Goal: Task Accomplishment & Management: Use online tool/utility

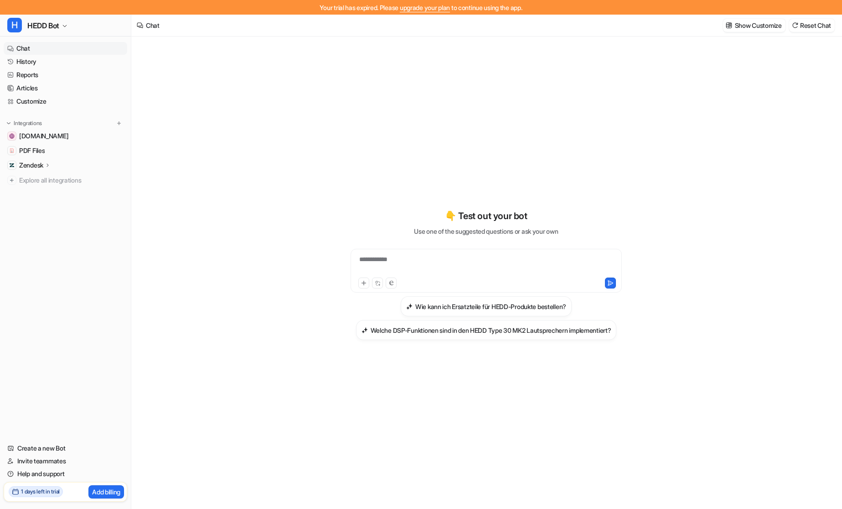
click at [29, 494] on h2 "1 days left in trial" at bounding box center [40, 491] width 39 height 8
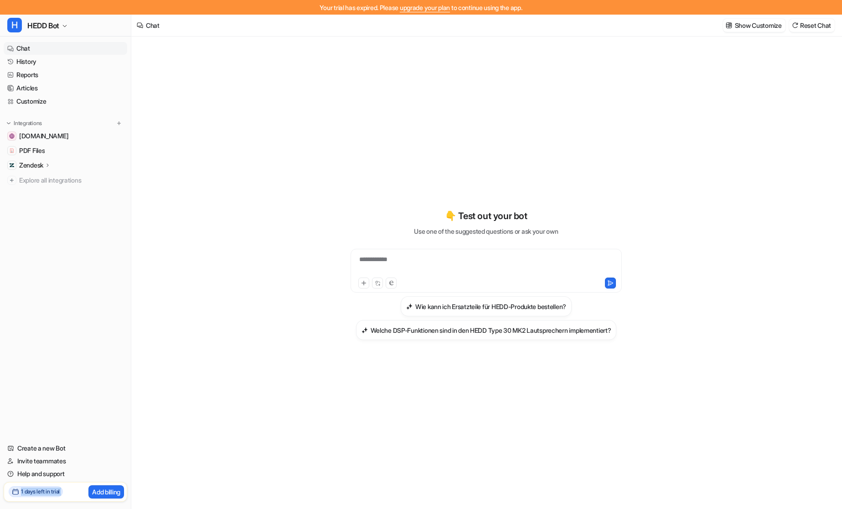
click at [71, 493] on div "1 days left in trial Add billing" at bounding box center [66, 492] width 124 height 20
click at [118, 355] on nav "Chat History Reports Articles Customize Integrations hedd.audio PDF Files Zende…" at bounding box center [65, 236] width 131 height 396
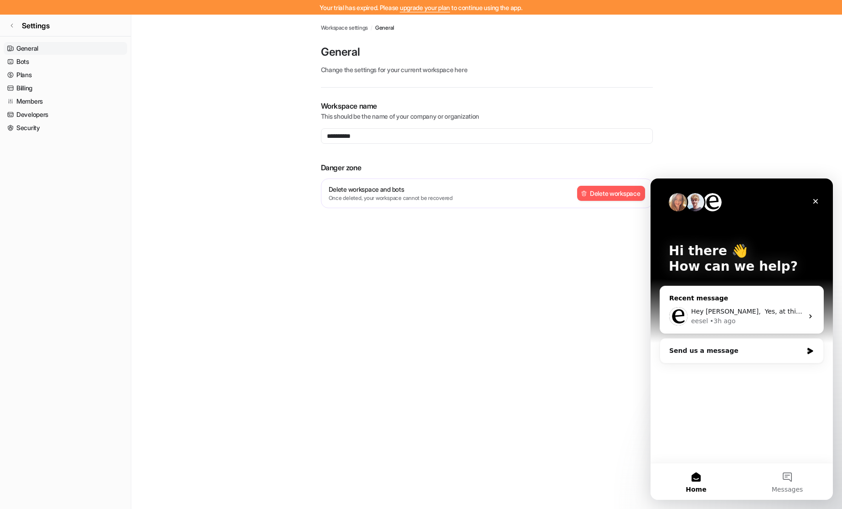
click at [718, 322] on div "• 3h ago" at bounding box center [723, 321] width 26 height 10
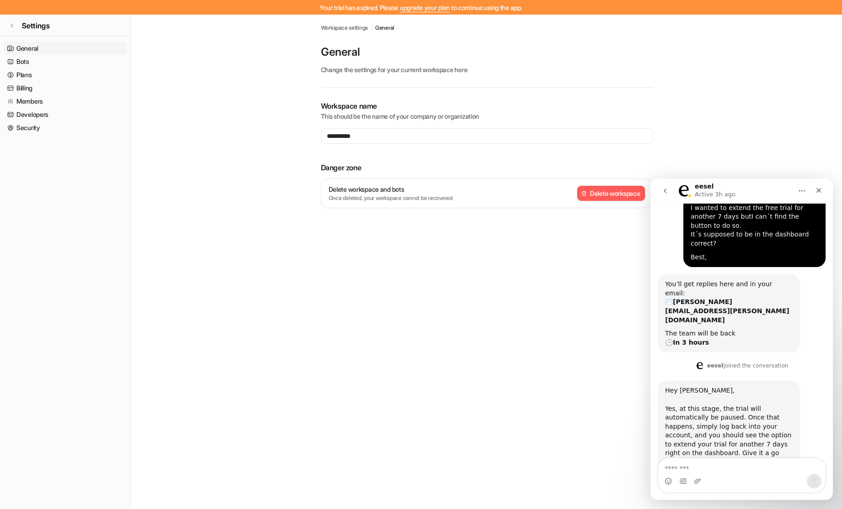
scroll to position [71, 0]
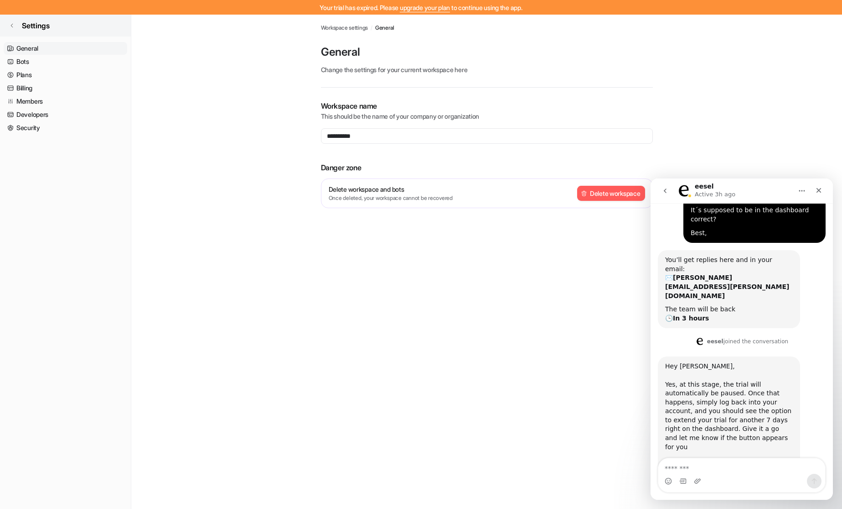
click at [3, 18] on link "Settings" at bounding box center [65, 26] width 131 height 22
click at [26, 28] on span "Settings" at bounding box center [36, 25] width 28 height 11
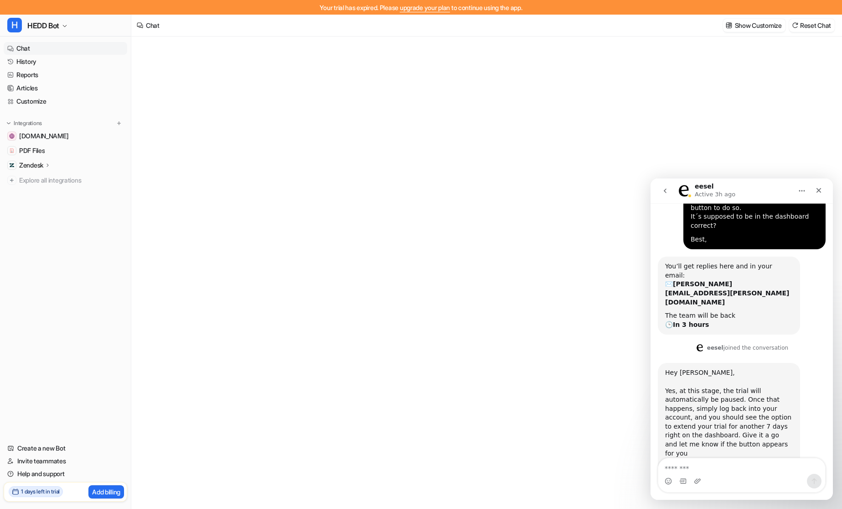
scroll to position [71, 0]
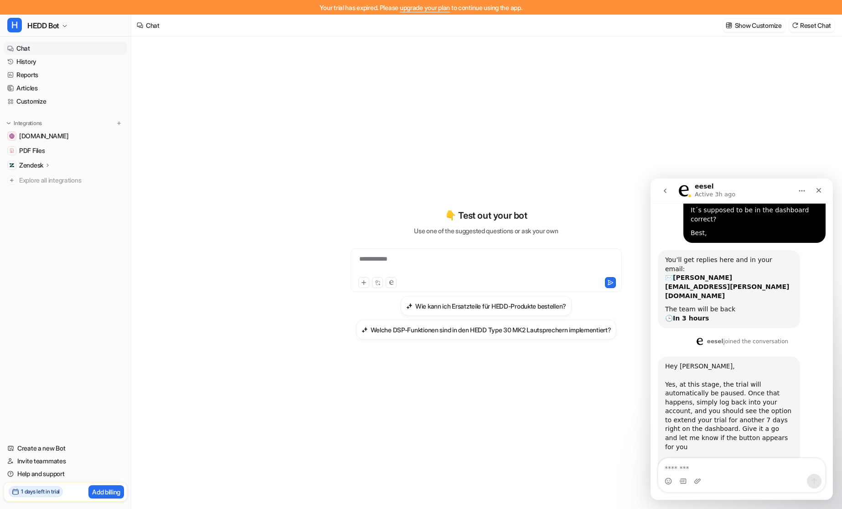
click at [742, 471] on textarea "Message…" at bounding box center [742, 466] width 167 height 16
type textarea "*********"
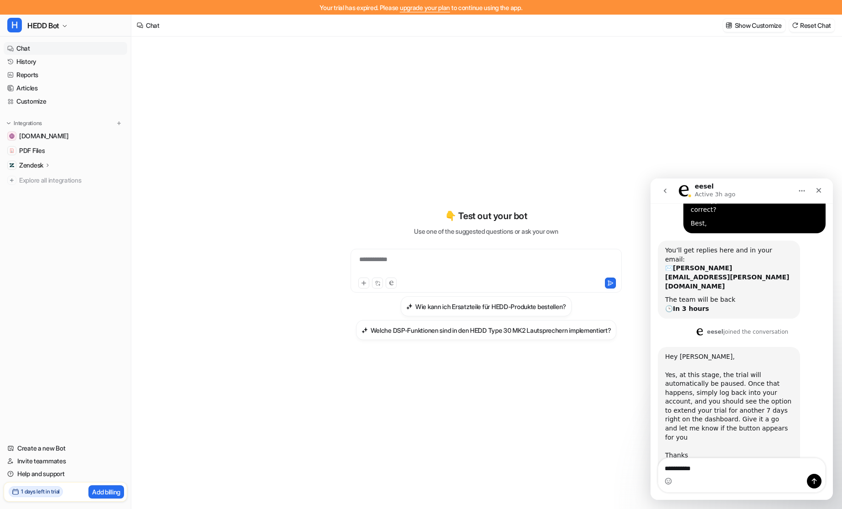
scroll to position [89, 0]
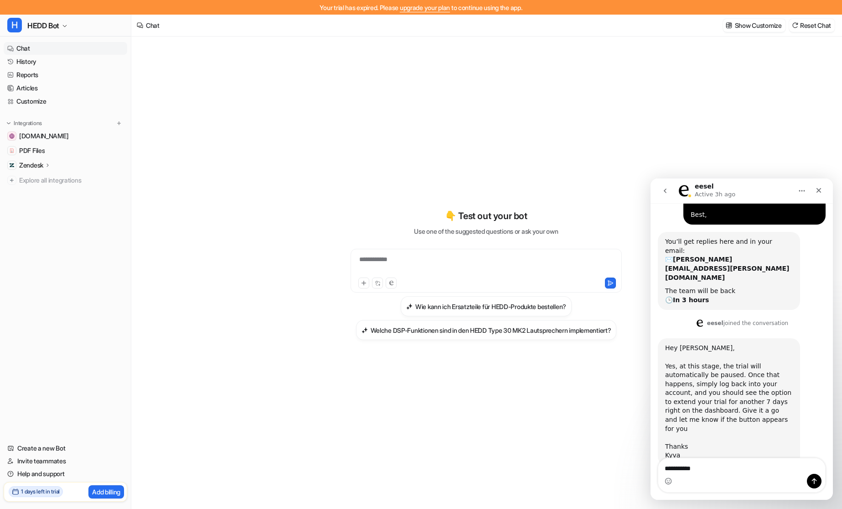
type textarea "**********"
type textarea "*********"
click at [670, 480] on icon "Emoji picker" at bounding box center [668, 480] width 7 height 7
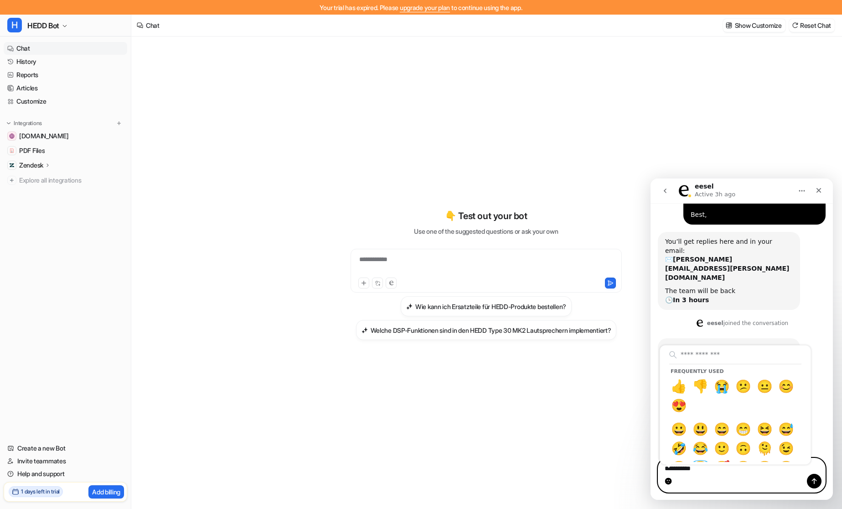
click at [682, 470] on textarea "*********" at bounding box center [742, 475] width 167 height 34
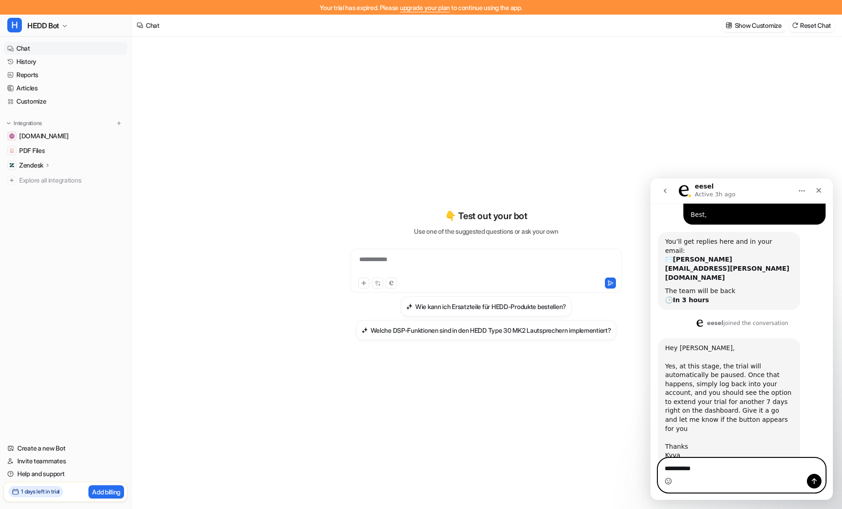
click at [741, 458] on textarea "*********" at bounding box center [742, 475] width 167 height 34
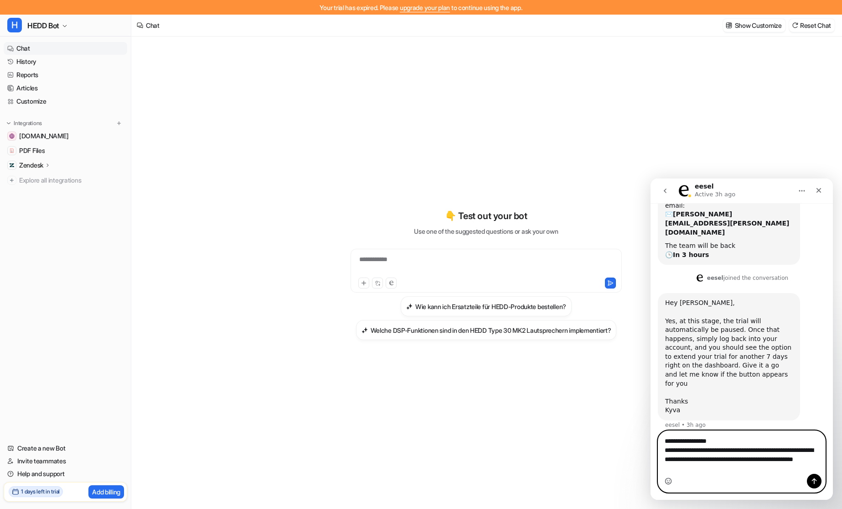
scroll to position [143, 0]
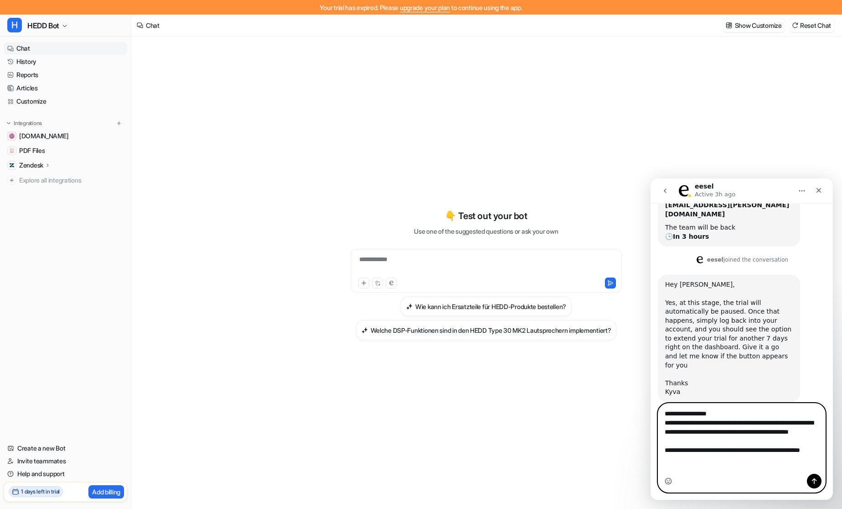
type textarea "**********"
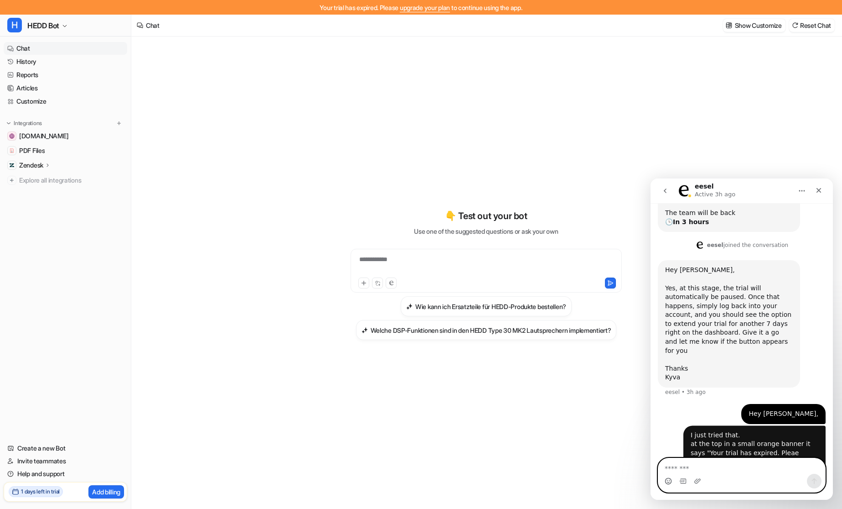
scroll to position [168, 0]
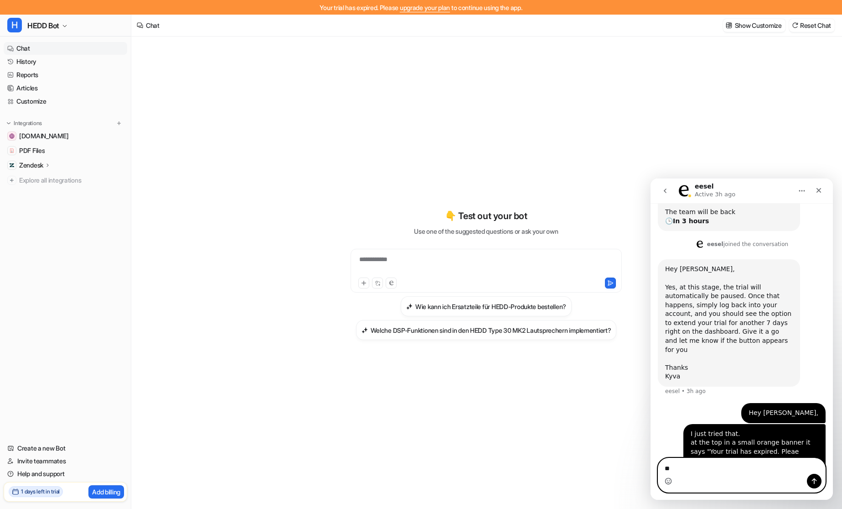
type textarea "*"
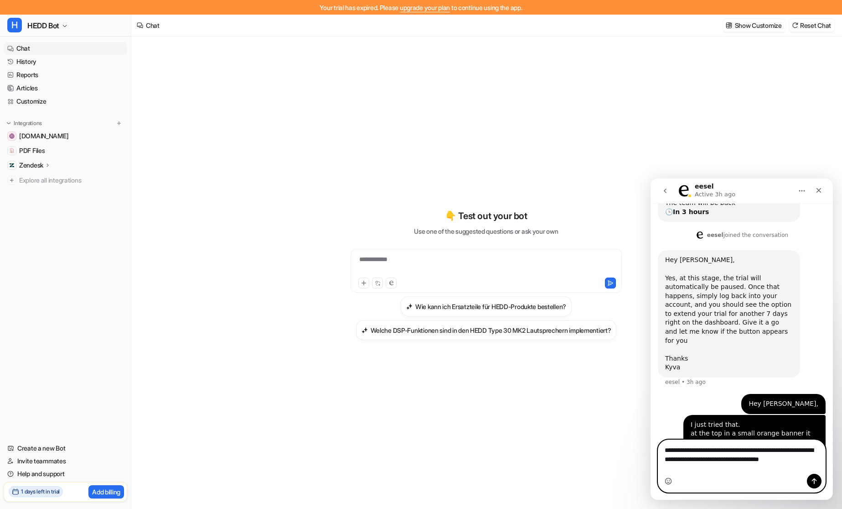
scroll to position [186, 0]
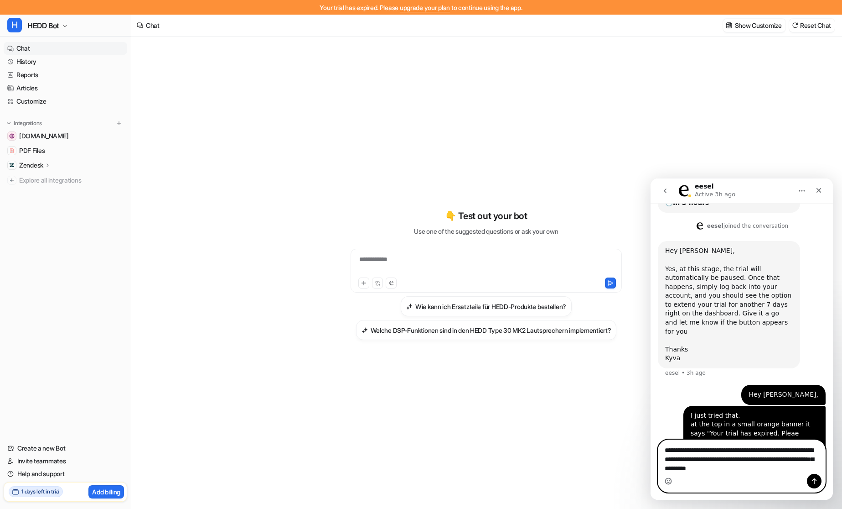
type textarea "**********"
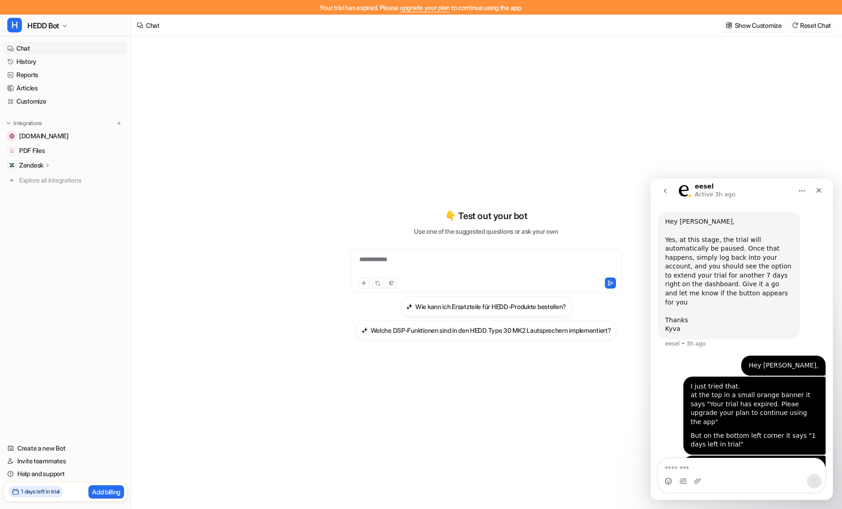
click at [63, 53] on link "Chat" at bounding box center [66, 48] width 124 height 13
click at [10, 62] on icon at bounding box center [10, 61] width 6 height 6
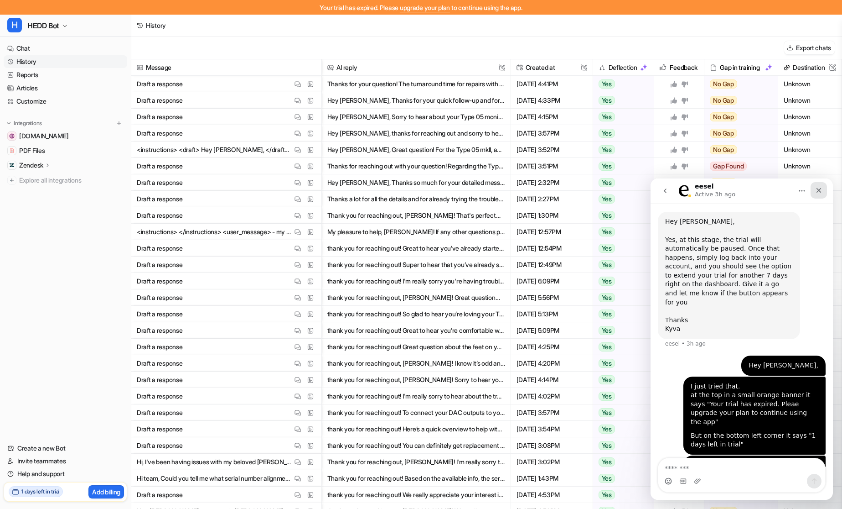
click at [817, 195] on div "Close" at bounding box center [819, 190] width 16 height 16
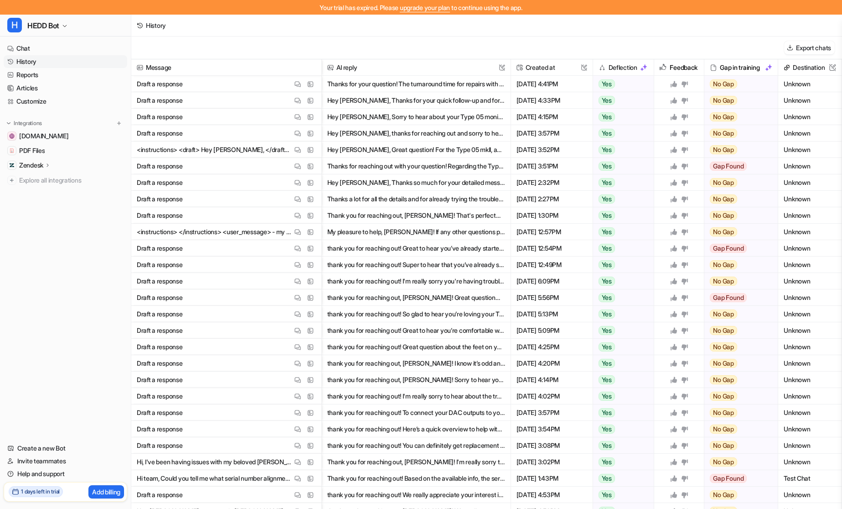
click at [422, 135] on button "Hey Dario, thanks for reaching out and sorry to hear about the trouble with you…" at bounding box center [416, 133] width 178 height 16
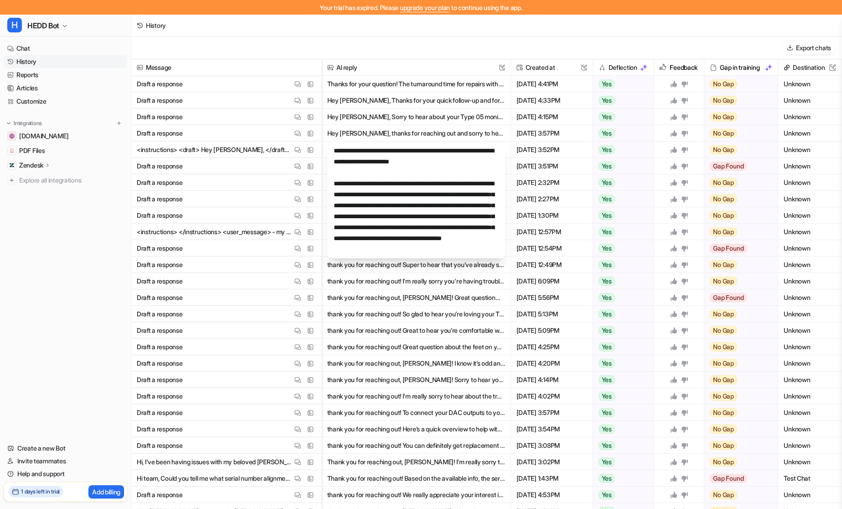
click at [680, 31] on div "History" at bounding box center [486, 26] width 711 height 22
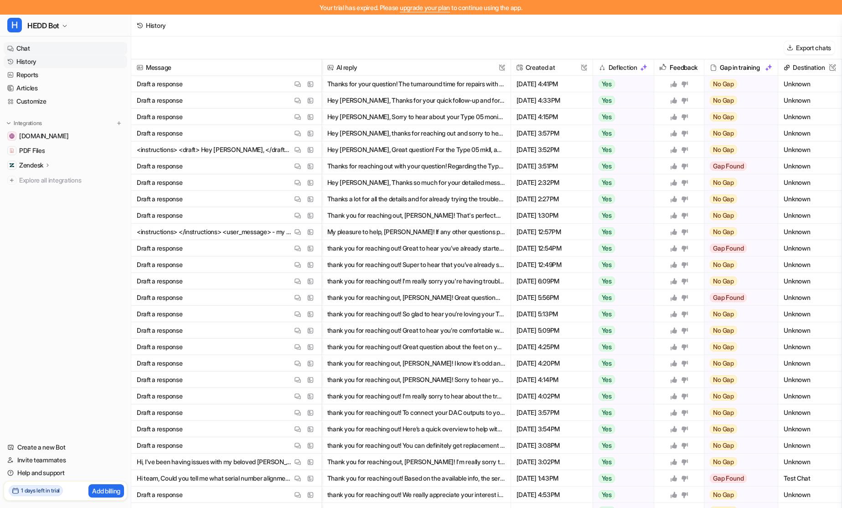
click at [43, 54] on link "Chat" at bounding box center [66, 48] width 124 height 13
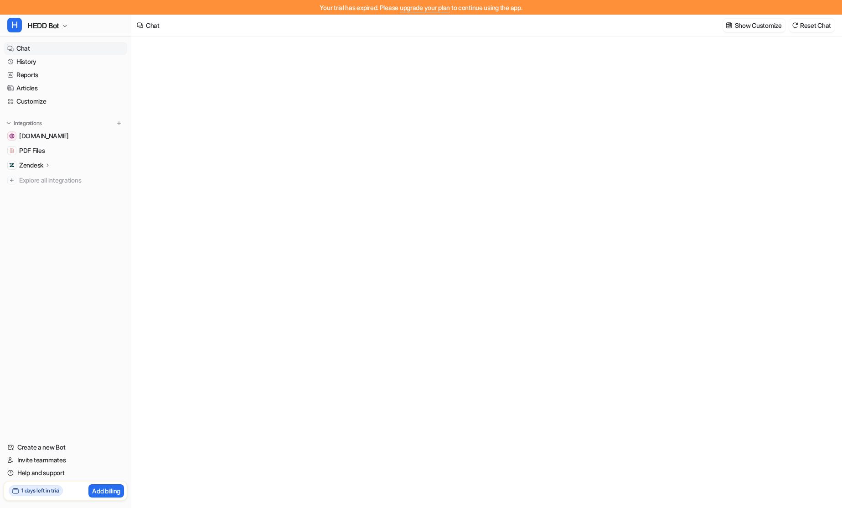
type textarea "**********"
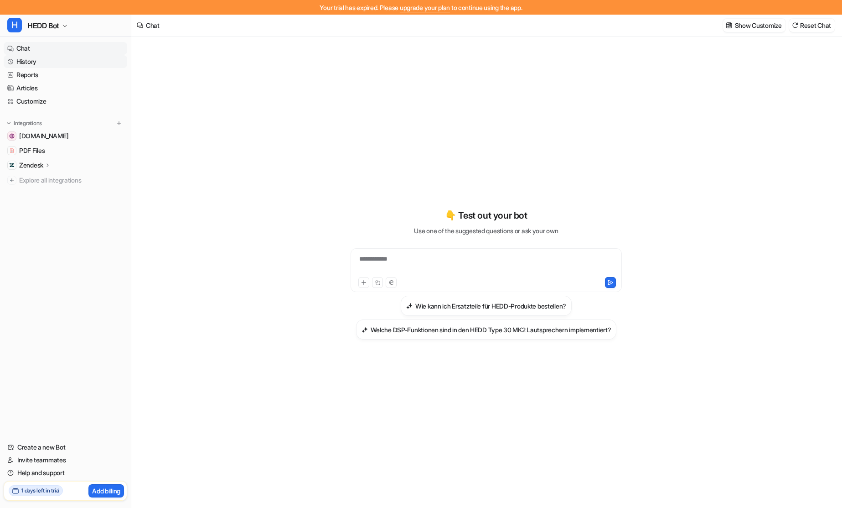
scroll to position [2, 0]
click at [43, 58] on link "History" at bounding box center [66, 61] width 124 height 13
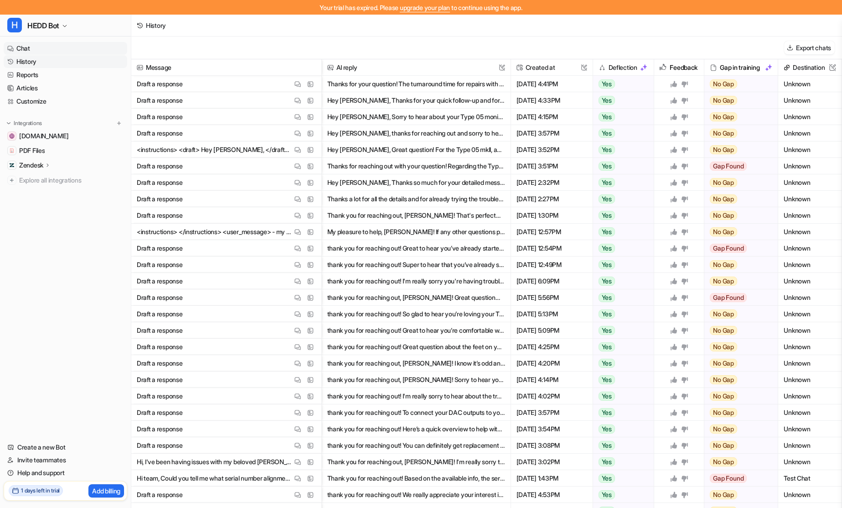
click at [42, 53] on link "Chat" at bounding box center [66, 48] width 124 height 13
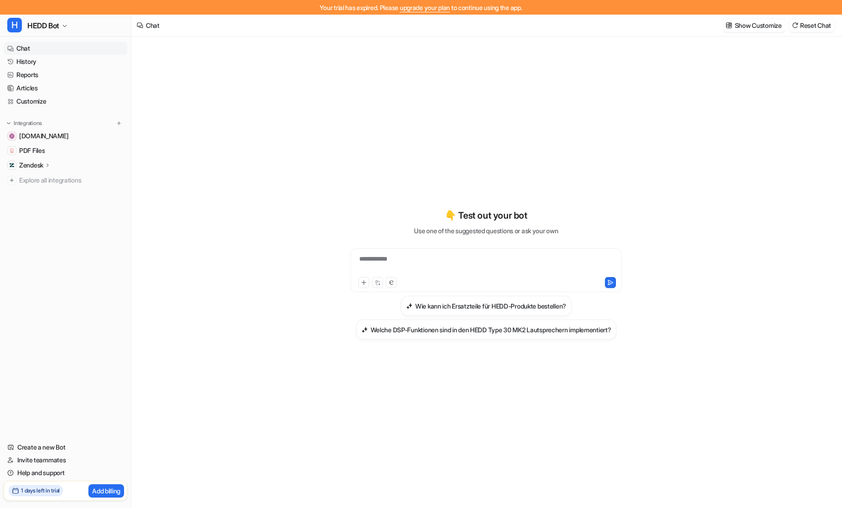
click at [45, 491] on h2 "1 days left in trial" at bounding box center [40, 490] width 39 height 8
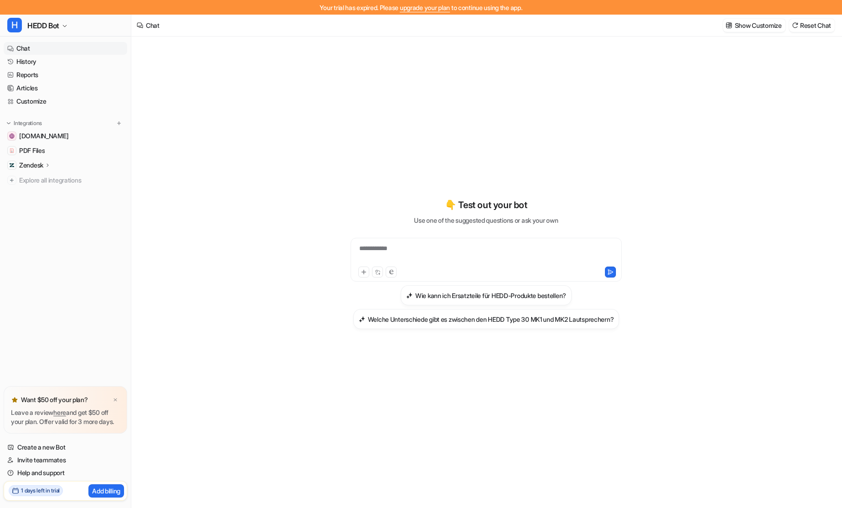
click at [49, 489] on h2 "1 days left in trial" at bounding box center [40, 490] width 39 height 8
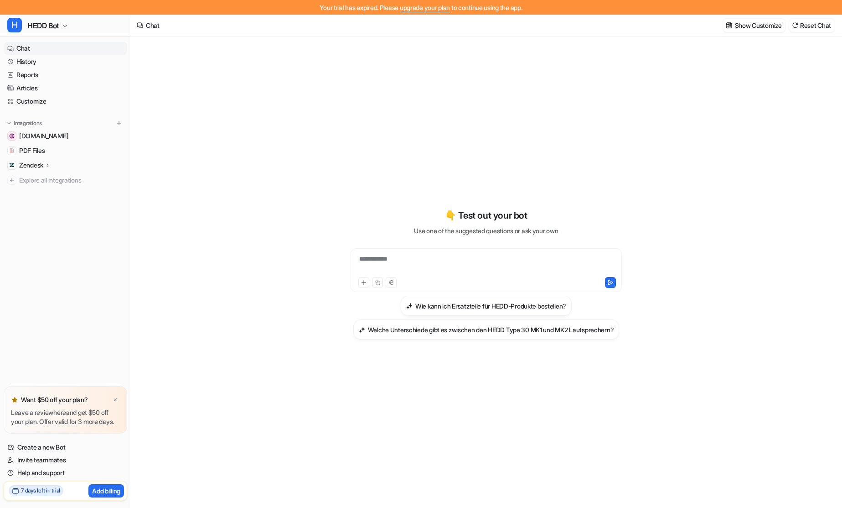
scroll to position [4, 0]
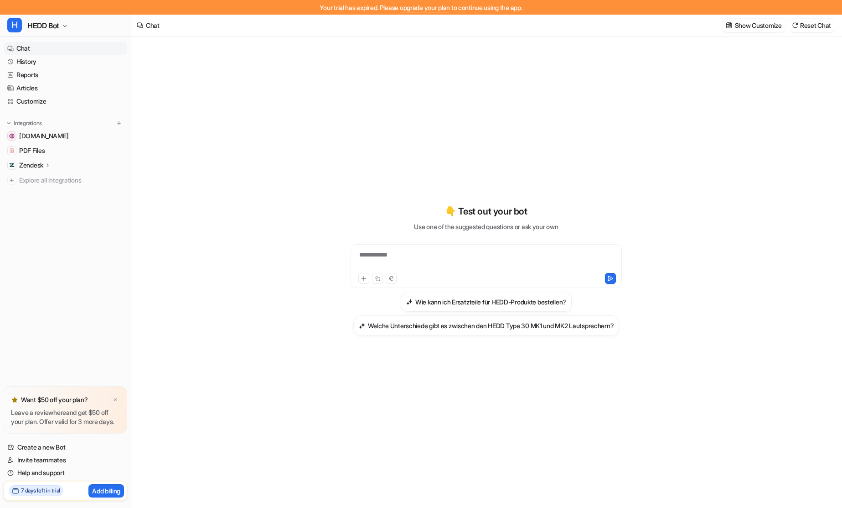
click at [48, 490] on h2 "7 days left in trial" at bounding box center [40, 490] width 39 height 8
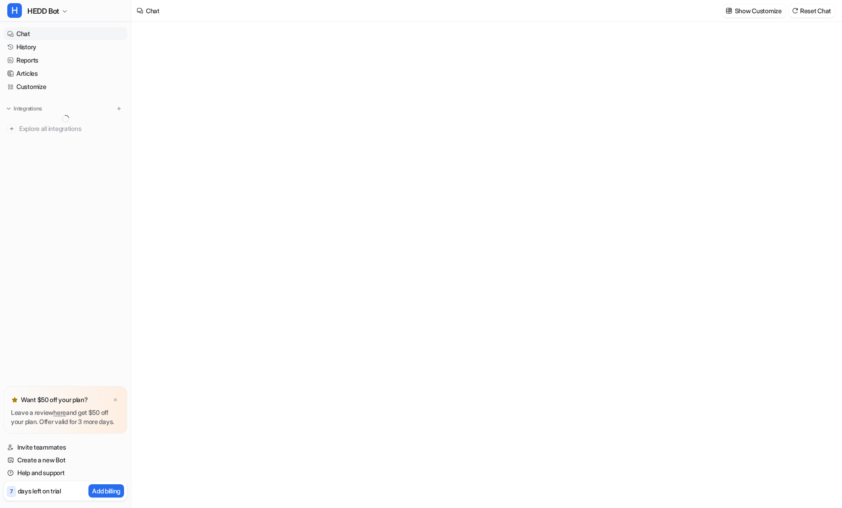
type textarea "**********"
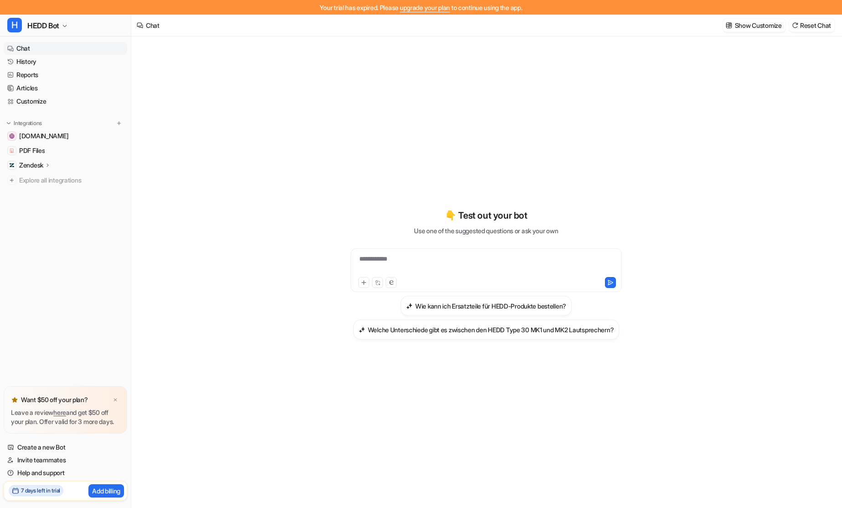
click at [120, 390] on div "Want $50 off your plan? Leave a review here and get $50 off your plan. Offer va…" at bounding box center [66, 409] width 124 height 47
click at [111, 395] on div at bounding box center [115, 399] width 9 height 9
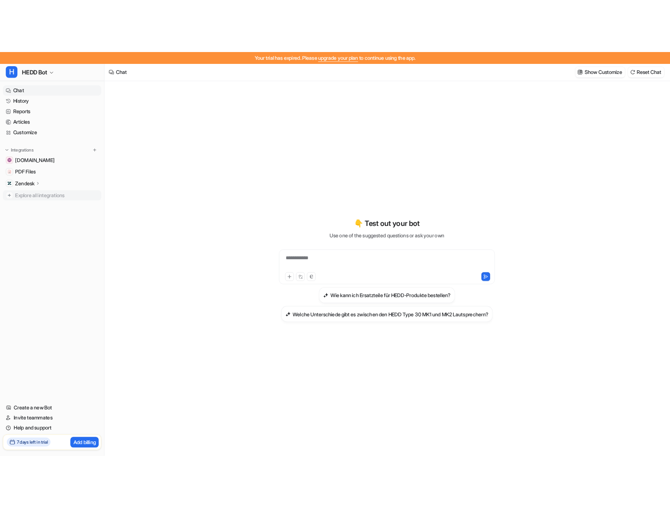
scroll to position [15, 0]
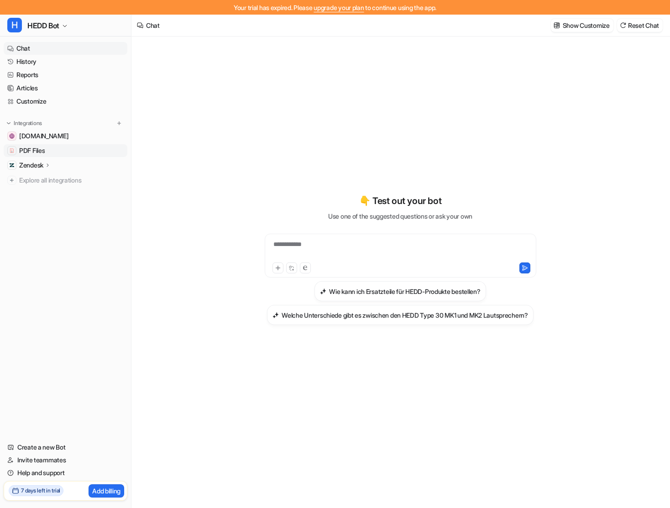
click at [42, 146] on span "PDF Files" at bounding box center [32, 150] width 26 height 9
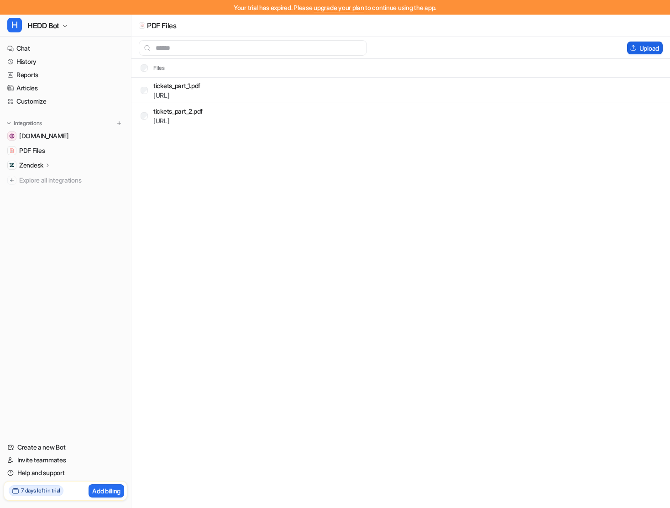
click at [643, 47] on button "Upload" at bounding box center [645, 48] width 36 height 13
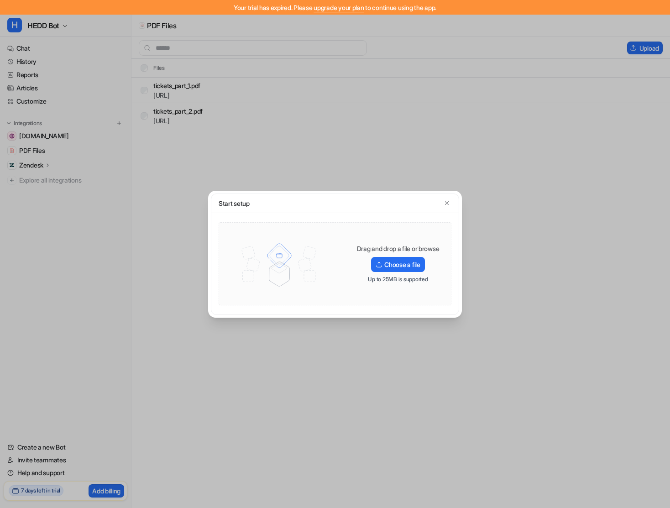
click at [390, 272] on div "Drag and drop a file or browse Choose a file Up to 25MB is supported" at bounding box center [397, 263] width 117 height 39
click at [390, 266] on label "Choose a file" at bounding box center [397, 264] width 53 height 15
click at [0, 0] on input "Choose a file" at bounding box center [0, 0] width 0 height 0
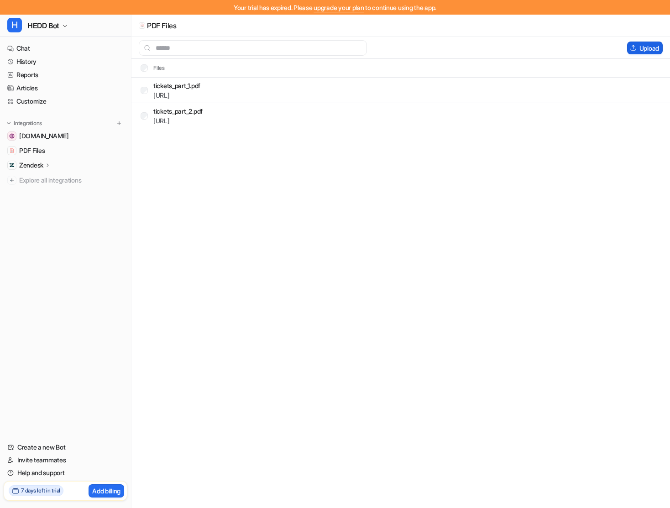
click at [651, 48] on button "Upload" at bounding box center [645, 48] width 36 height 13
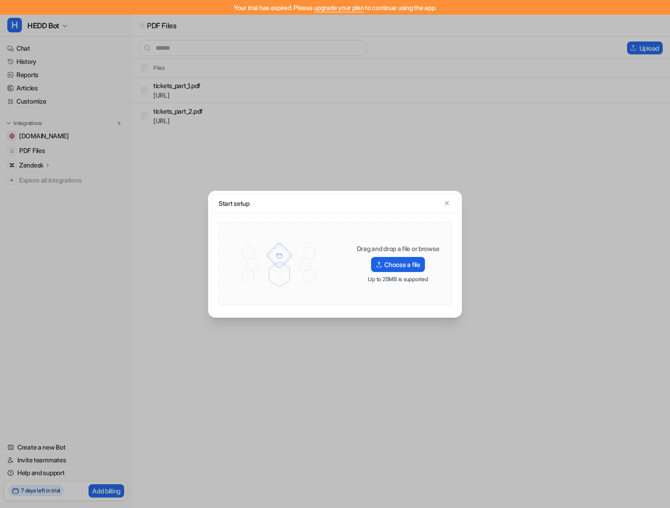
click at [381, 258] on label "Choose a file" at bounding box center [397, 264] width 53 height 15
click at [0, 0] on input "Choose a file" at bounding box center [0, 0] width 0 height 0
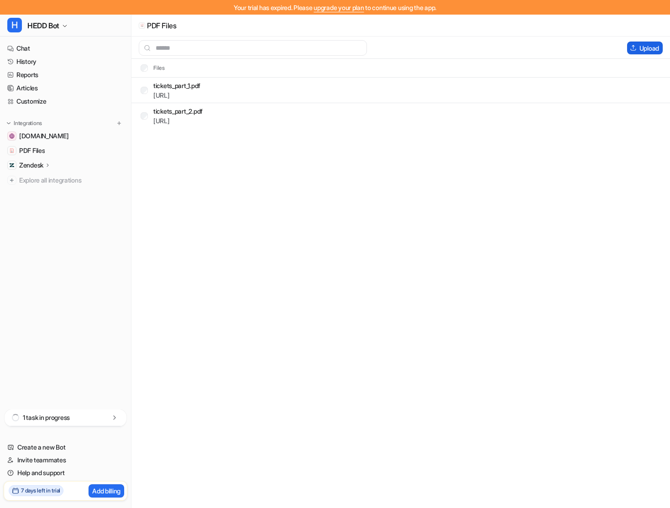
click at [637, 49] on button "Upload" at bounding box center [645, 48] width 36 height 13
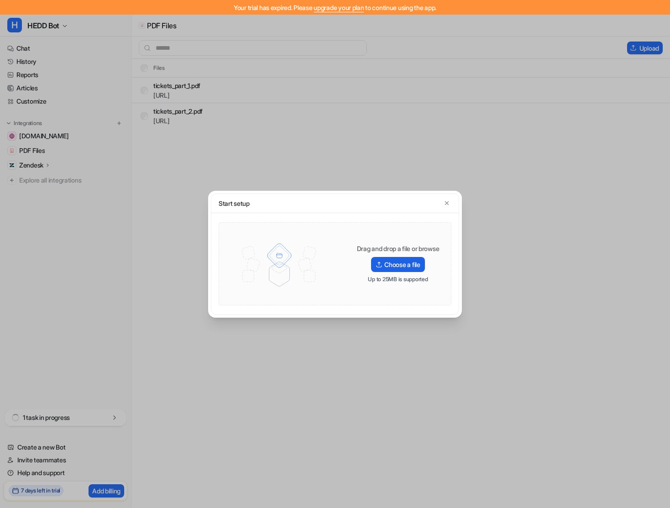
click at [396, 260] on label "Choose a file" at bounding box center [397, 264] width 53 height 15
click at [0, 0] on input "Choose a file" at bounding box center [0, 0] width 0 height 0
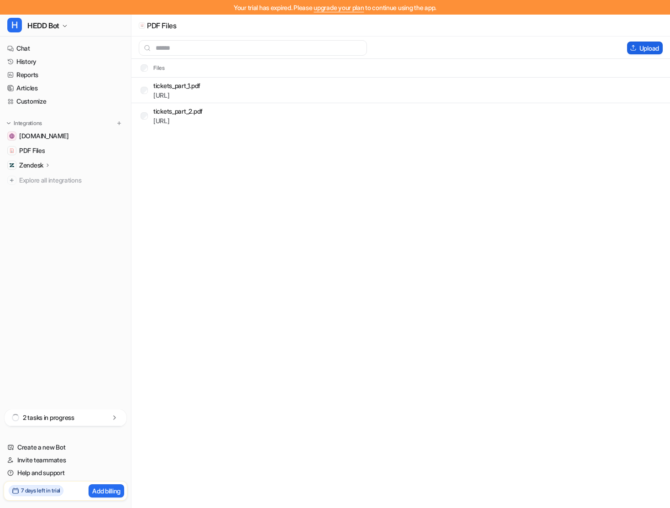
click at [639, 48] on button "Upload" at bounding box center [645, 48] width 36 height 13
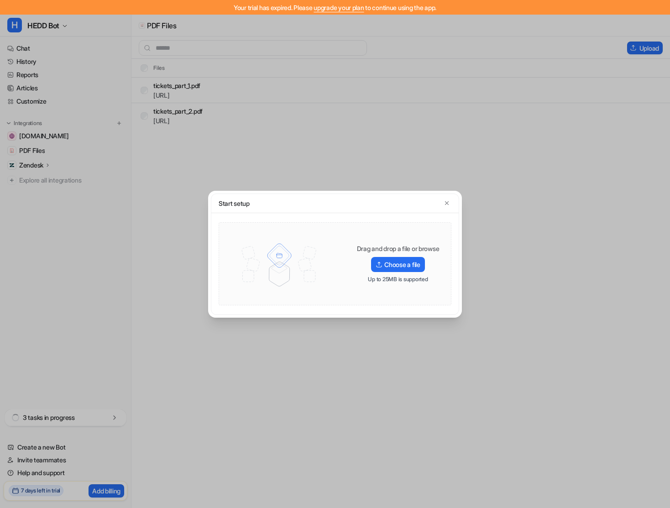
click at [385, 273] on div "Drag and drop a file or browse Choose a file Up to 25MB is supported" at bounding box center [397, 263] width 117 height 39
click at [385, 270] on label "Choose a file" at bounding box center [397, 264] width 53 height 15
click at [0, 0] on input "Choose a file" at bounding box center [0, 0] width 0 height 0
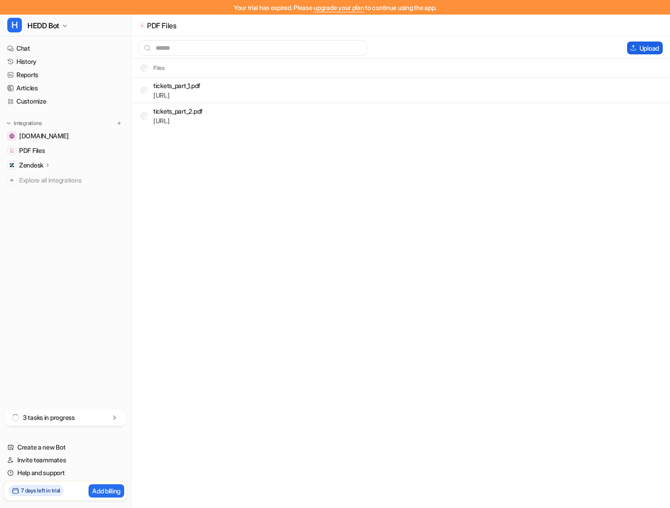
click at [650, 53] on button "Upload" at bounding box center [645, 48] width 36 height 13
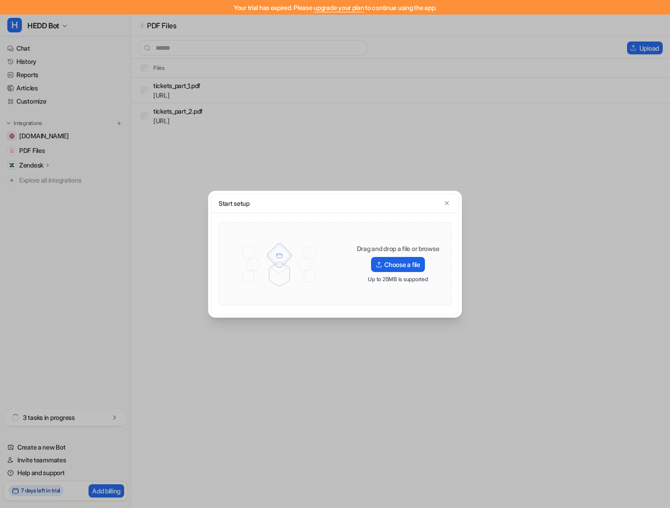
click at [396, 268] on label "Choose a file" at bounding box center [397, 264] width 53 height 15
click at [0, 0] on input "Choose a file" at bounding box center [0, 0] width 0 height 0
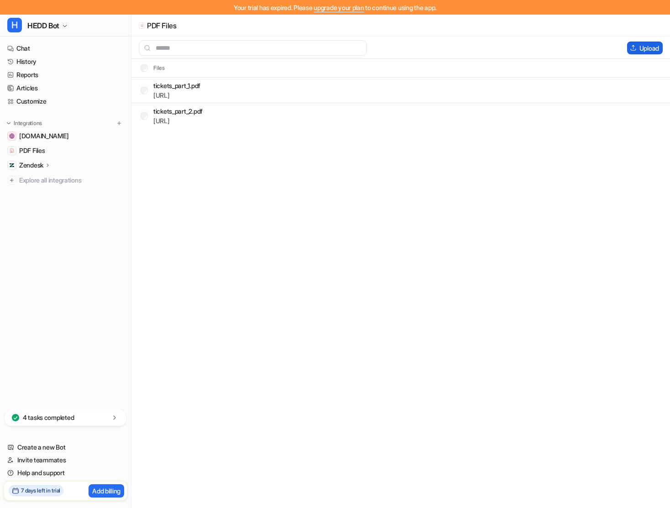
click at [637, 50] on button "Upload" at bounding box center [645, 48] width 36 height 13
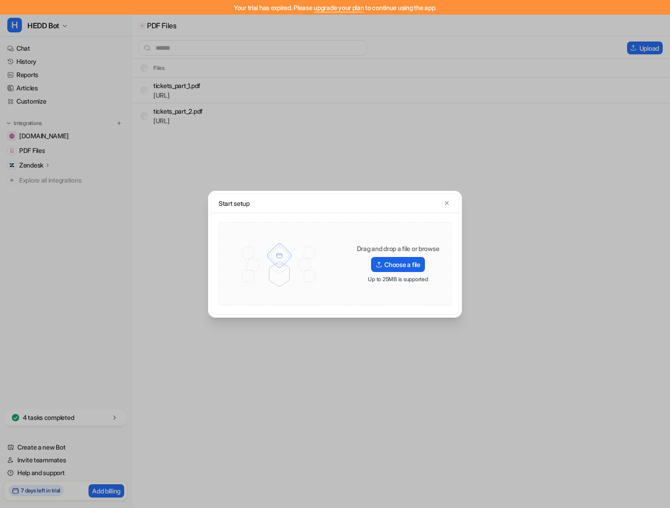
click at [388, 260] on label "Choose a file" at bounding box center [397, 264] width 53 height 15
click at [0, 0] on input "Choose a file" at bounding box center [0, 0] width 0 height 0
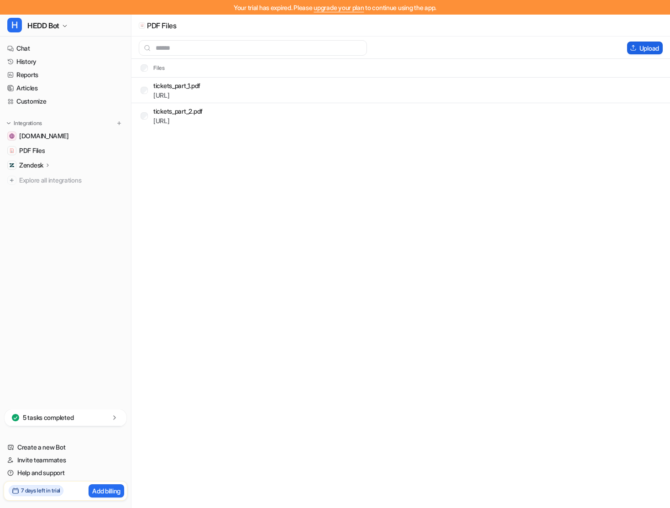
click at [648, 49] on button "Upload" at bounding box center [645, 48] width 36 height 13
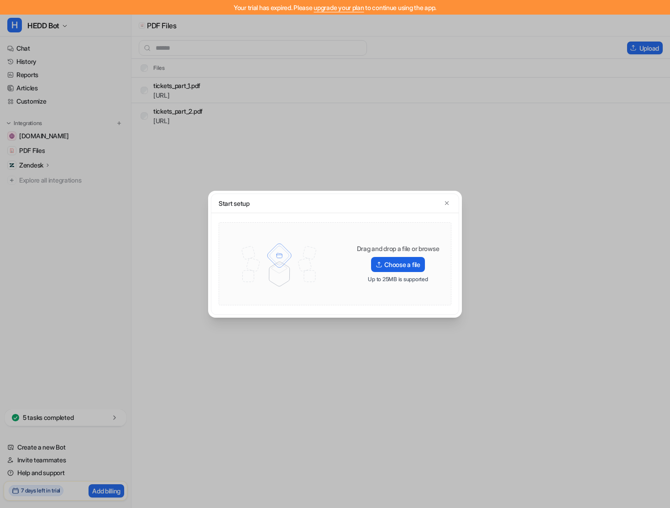
click at [404, 258] on label "Choose a file" at bounding box center [397, 264] width 53 height 15
click at [0, 0] on input "Choose a file" at bounding box center [0, 0] width 0 height 0
click at [443, 203] on icon "button" at bounding box center [446, 203] width 6 height 6
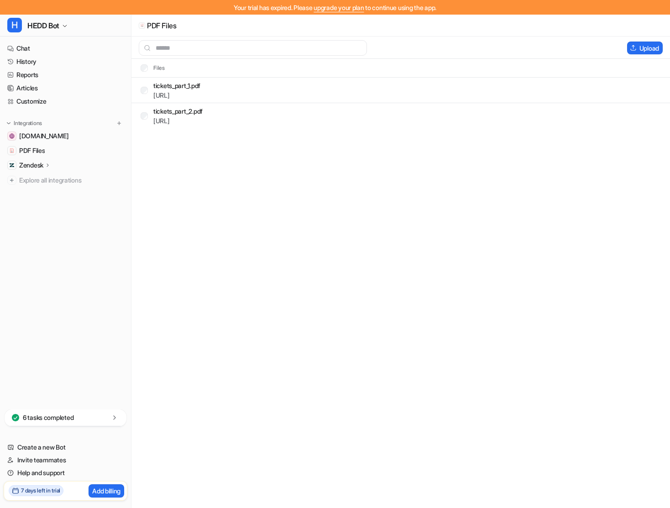
click at [86, 416] on div "6 tasks completed" at bounding box center [66, 417] width 122 height 17
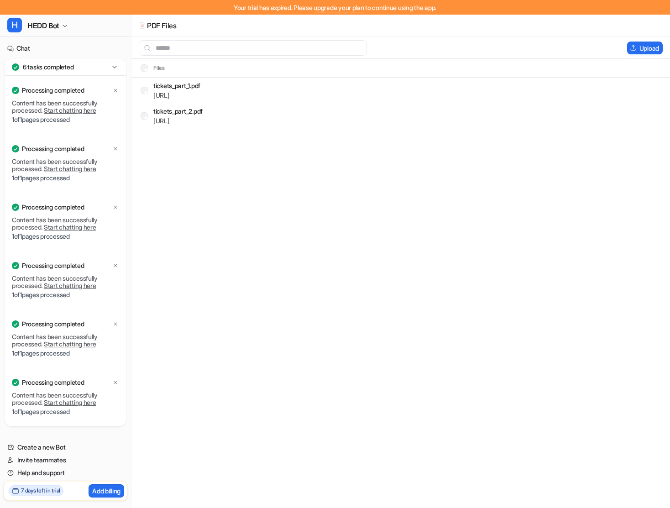
click at [41, 181] on p "1 of 1 pages processed" at bounding box center [65, 177] width 107 height 7
click at [22, 181] on p "1 of 1 pages processed" at bounding box center [65, 177] width 107 height 7
click at [187, 61] on tr "Files" at bounding box center [400, 68] width 538 height 18
click at [117, 68] on icon at bounding box center [114, 66] width 9 height 9
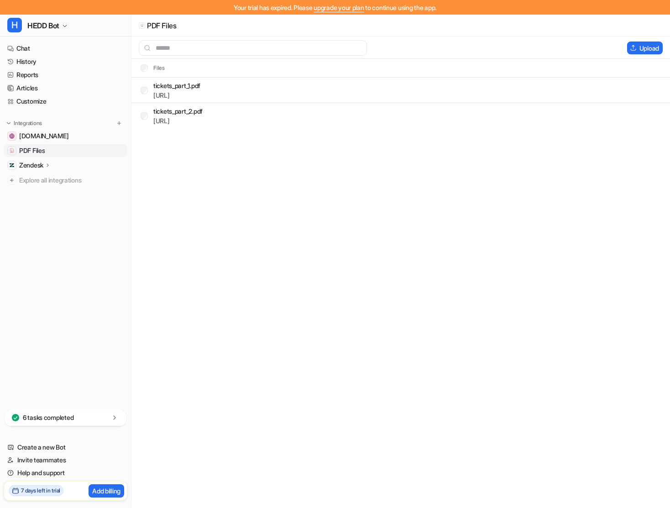
click at [47, 154] on link "PDF Files" at bounding box center [66, 150] width 124 height 13
click at [50, 140] on span "[DOMAIN_NAME]" at bounding box center [43, 135] width 49 height 9
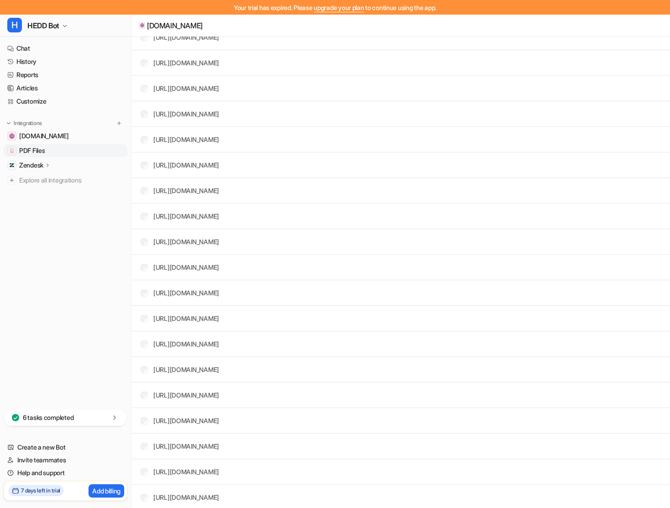
scroll to position [491, 0]
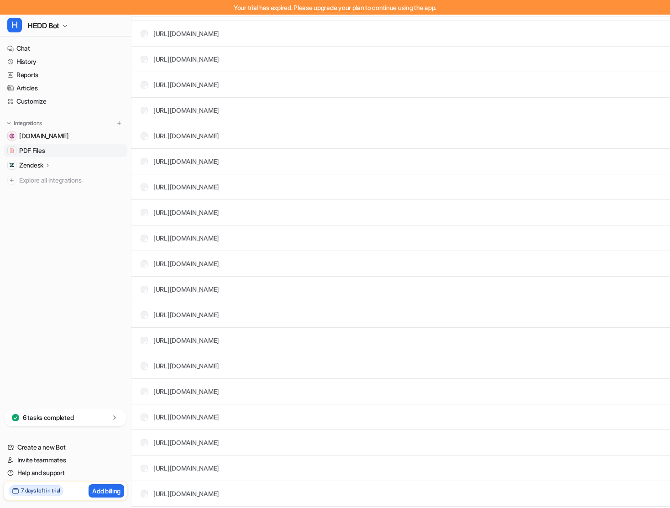
click at [21, 144] on link "PDF Files" at bounding box center [66, 150] width 124 height 13
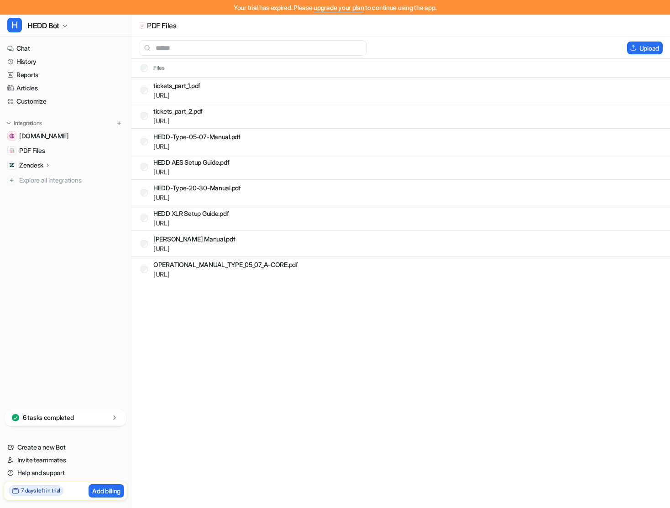
click at [114, 120] on div "Integrations" at bounding box center [65, 123] width 116 height 9
click at [118, 123] on img at bounding box center [119, 123] width 6 height 6
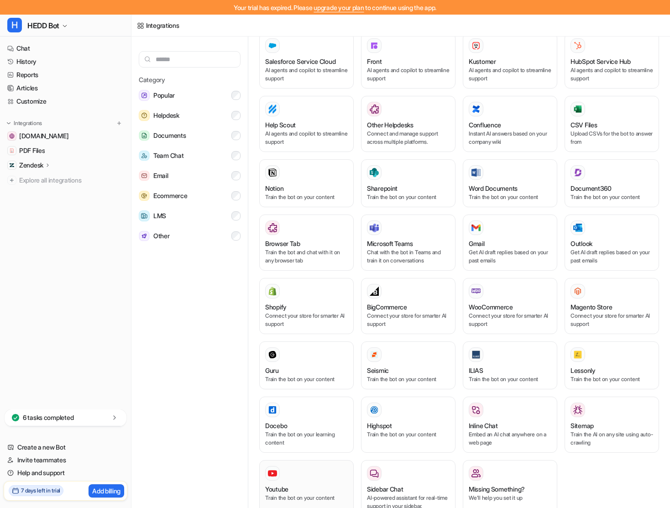
scroll to position [1, 0]
click at [287, 493] on div "Youtube Train the bot on your content" at bounding box center [306, 487] width 83 height 44
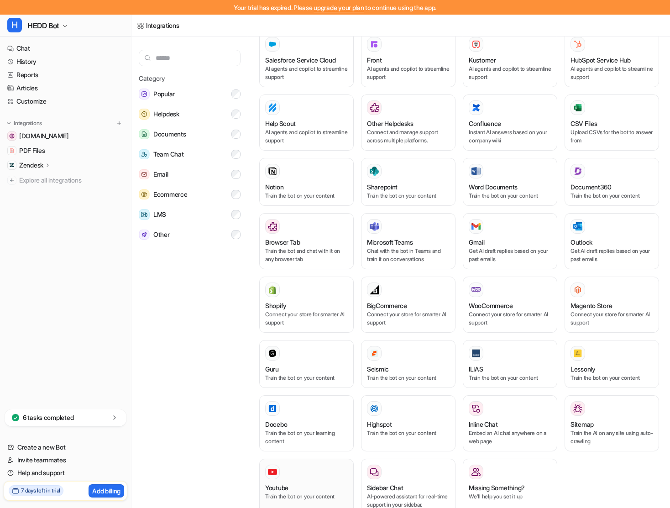
scroll to position [0, 0]
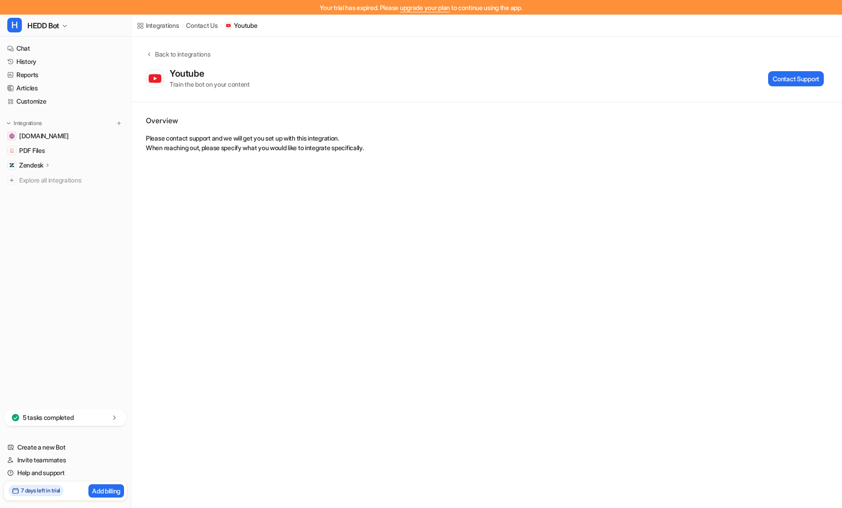
click at [201, 26] on div "contact us" at bounding box center [201, 26] width 31 height 10
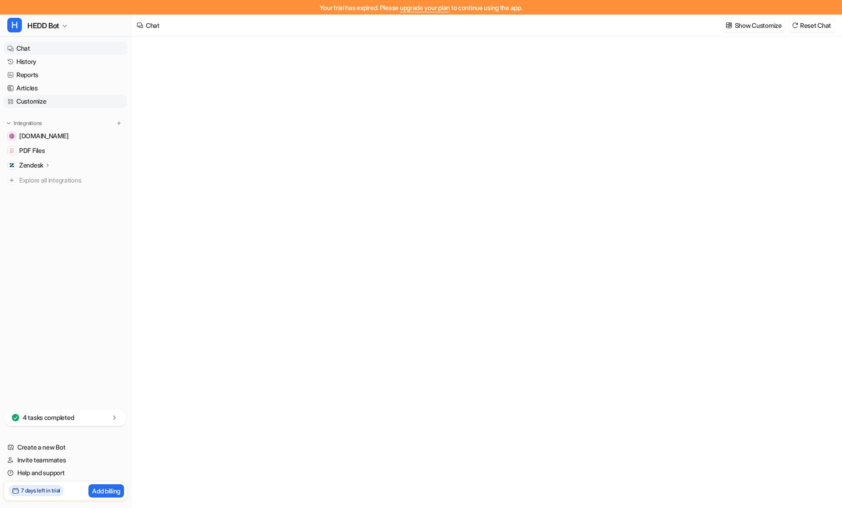
type textarea "**********"
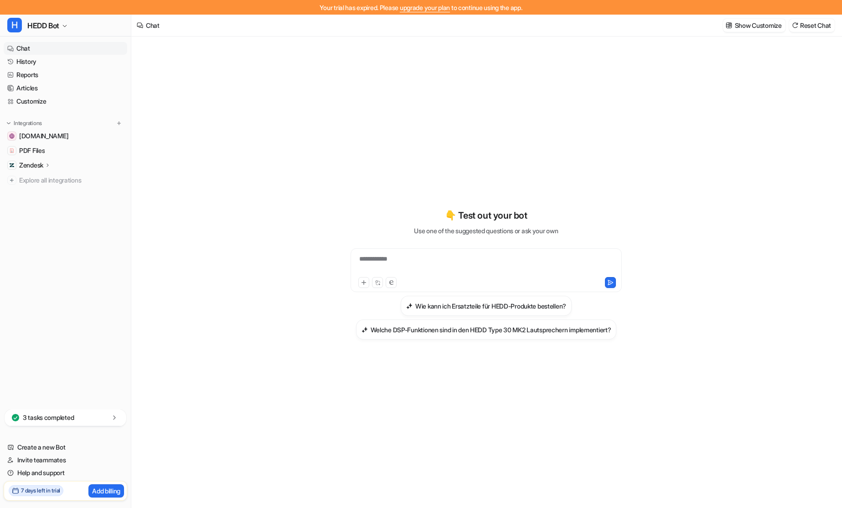
click at [34, 161] on p "Zendesk" at bounding box center [31, 165] width 24 height 9
click at [34, 151] on span "PDF Files" at bounding box center [32, 150] width 26 height 9
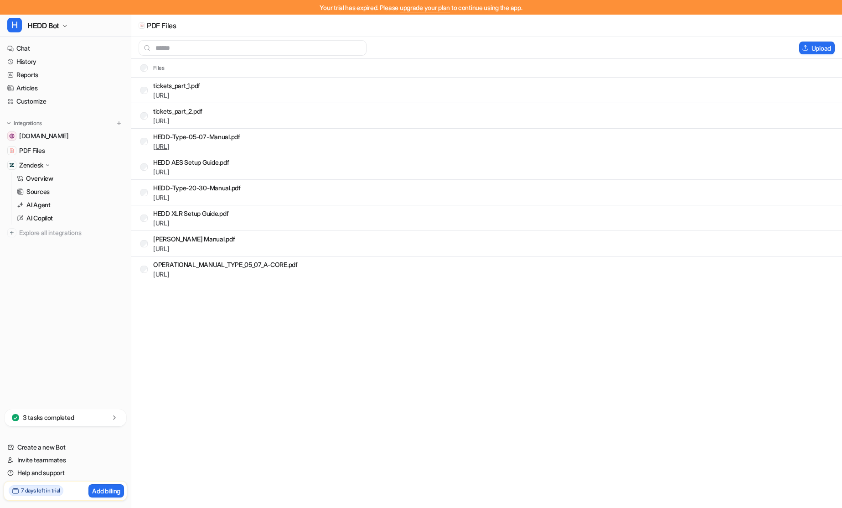
click at [170, 146] on link "https://dashboard.eesel.ai/.../HEDD-Type-05-07-Manual.pdf" at bounding box center [161, 146] width 16 height 8
click at [43, 52] on link "Chat" at bounding box center [66, 48] width 124 height 13
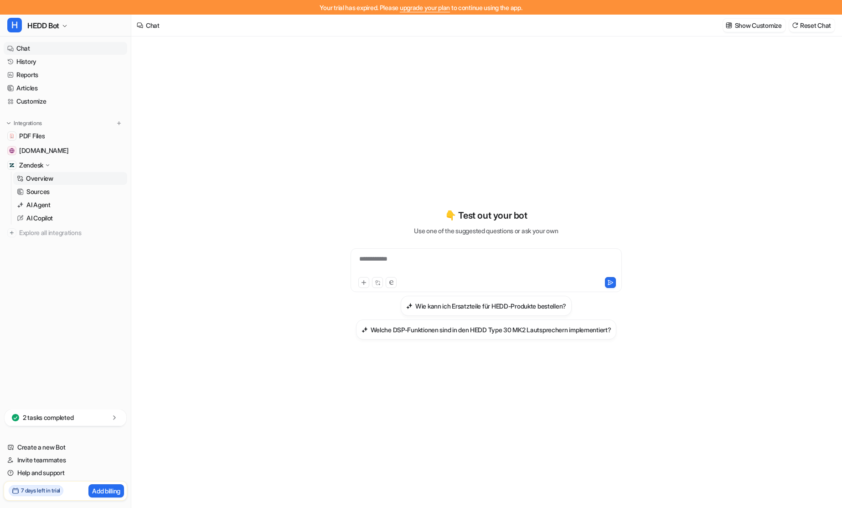
click at [41, 175] on p "Overview" at bounding box center [39, 178] width 27 height 9
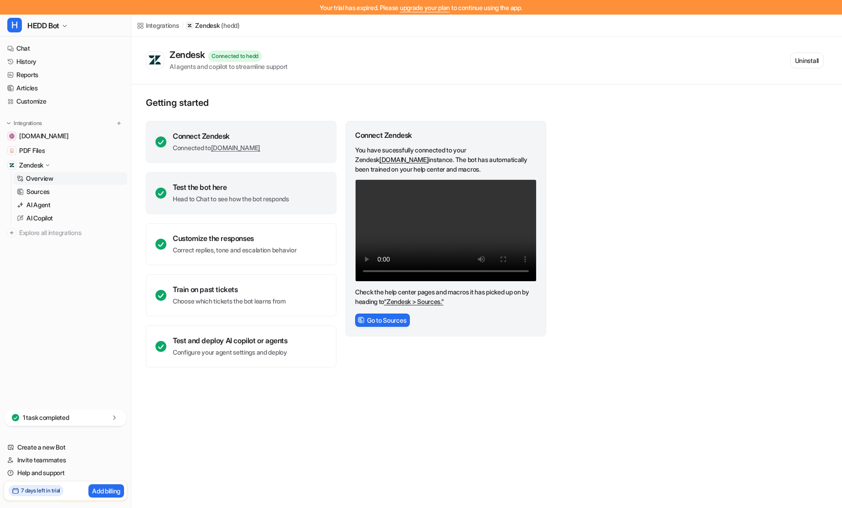
click at [217, 191] on div "Test the bot here" at bounding box center [231, 186] width 116 height 9
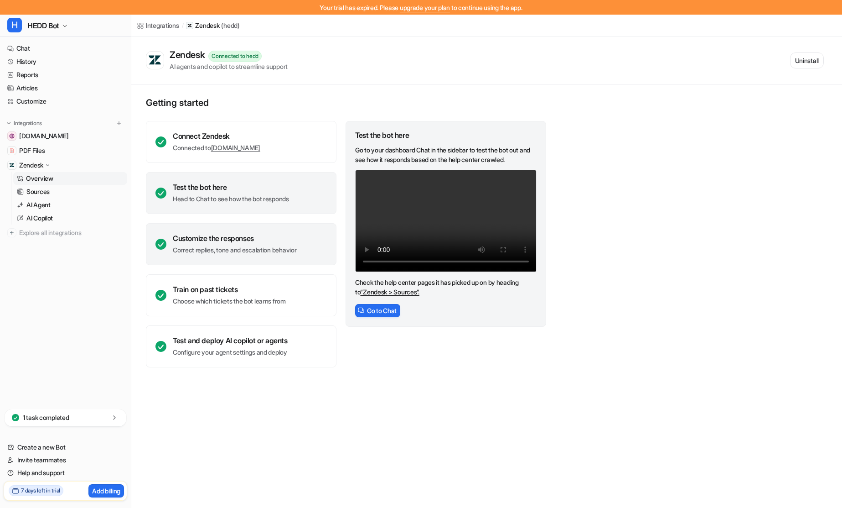
click at [208, 245] on div "Customize the responses Correct replies, tone and escalation behavior" at bounding box center [235, 244] width 124 height 21
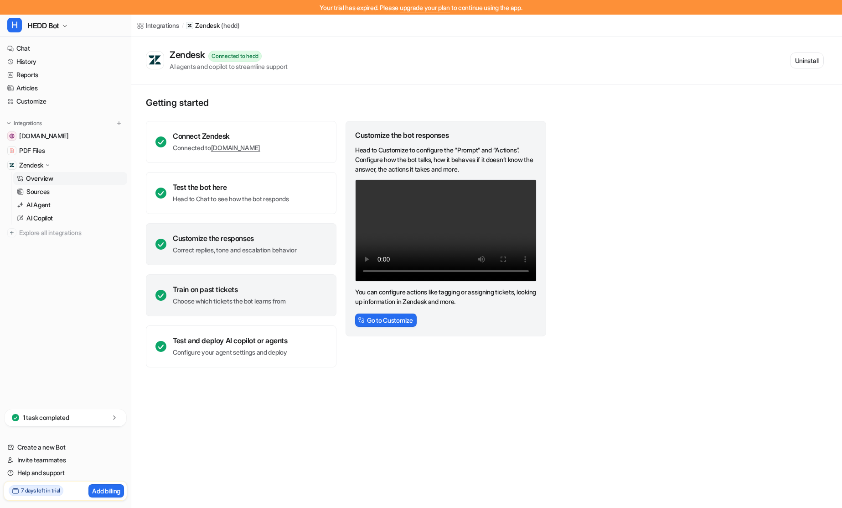
click at [247, 295] on div "Train on past tickets Choose which tickets the bot learns from" at bounding box center [229, 295] width 113 height 21
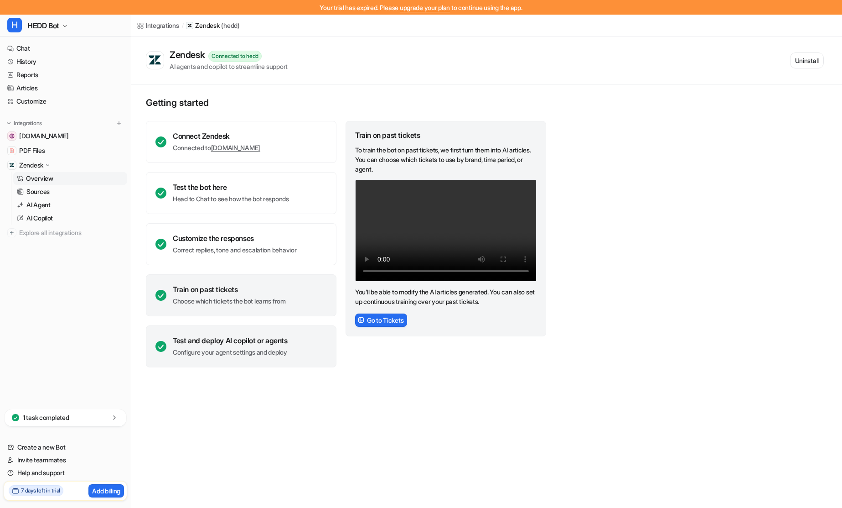
click at [236, 344] on div "Test and deploy AI copilot or agents" at bounding box center [230, 340] width 115 height 9
click at [234, 291] on div "Train on past tickets" at bounding box center [229, 289] width 113 height 9
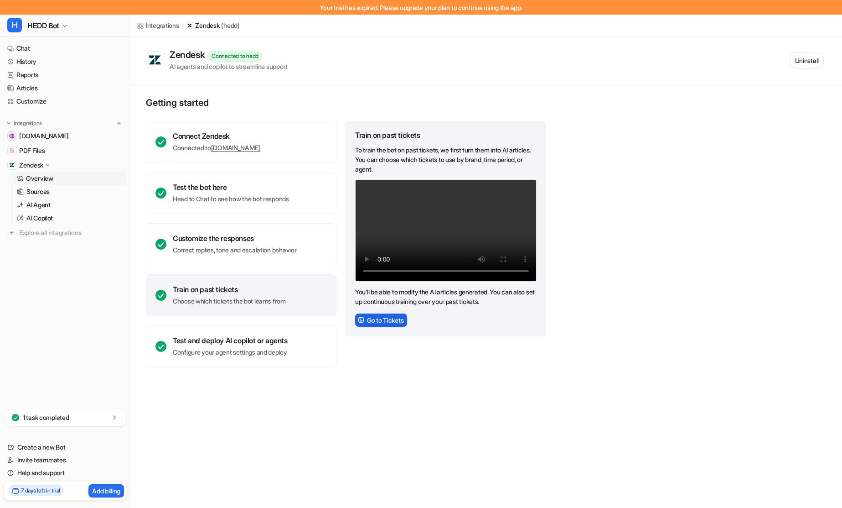
click at [380, 318] on button "Go to Tickets" at bounding box center [381, 319] width 52 height 13
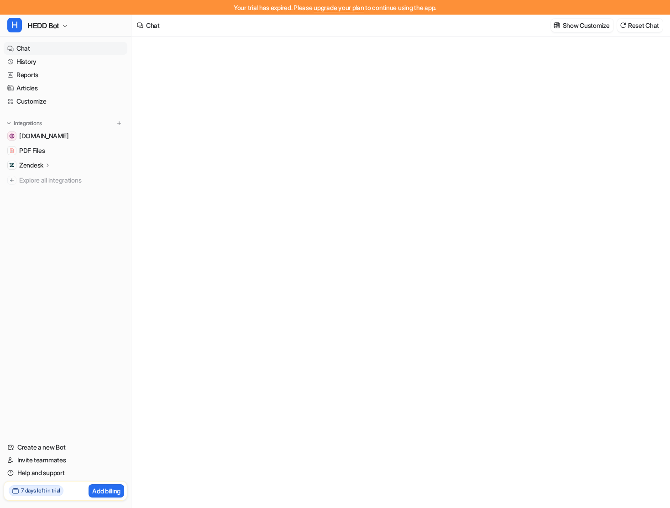
type textarea "**********"
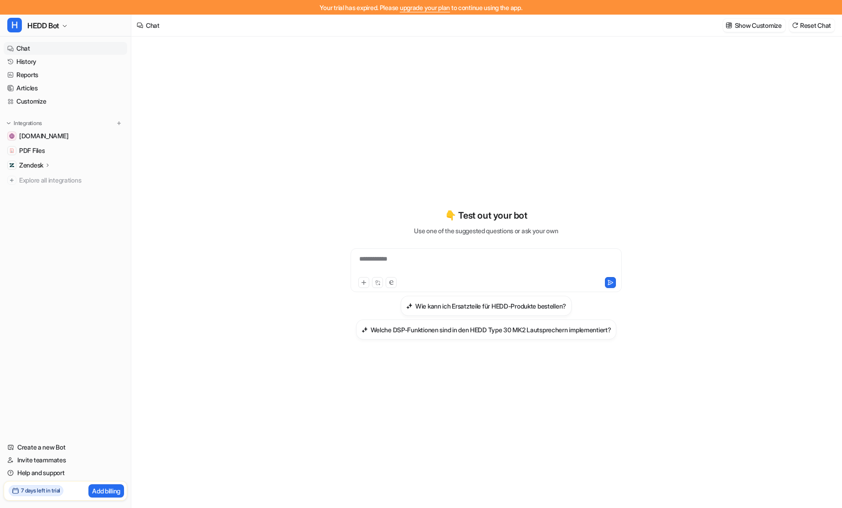
click at [513, 67] on div "**********" at bounding box center [487, 279] width 336 height 486
click at [55, 469] on link "Help and support" at bounding box center [66, 472] width 124 height 13
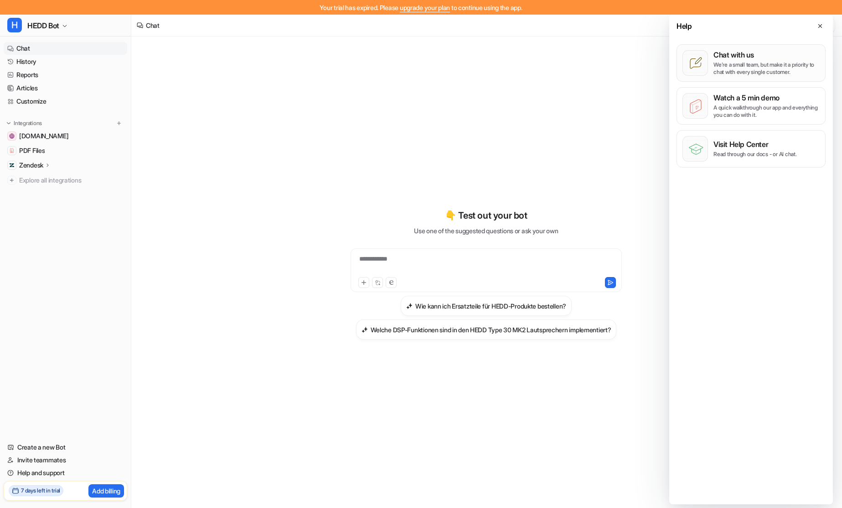
click at [669, 66] on p "We’re a small team, but make it a priority to chat with every single customer." at bounding box center [767, 68] width 106 height 15
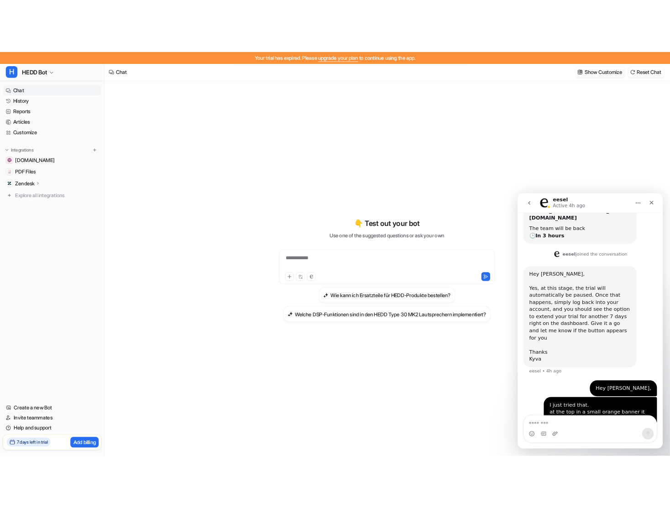
scroll to position [215, 0]
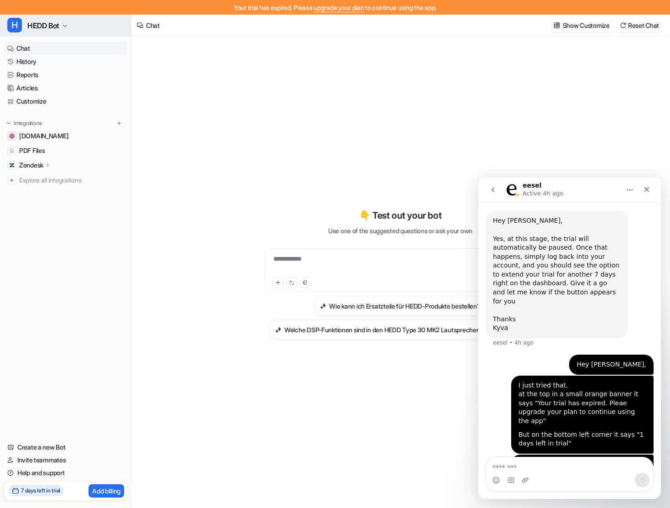
click at [61, 30] on button "H HEDD Bot" at bounding box center [65, 26] width 131 height 22
click at [39, 97] on link "Sign out" at bounding box center [73, 102] width 126 height 15
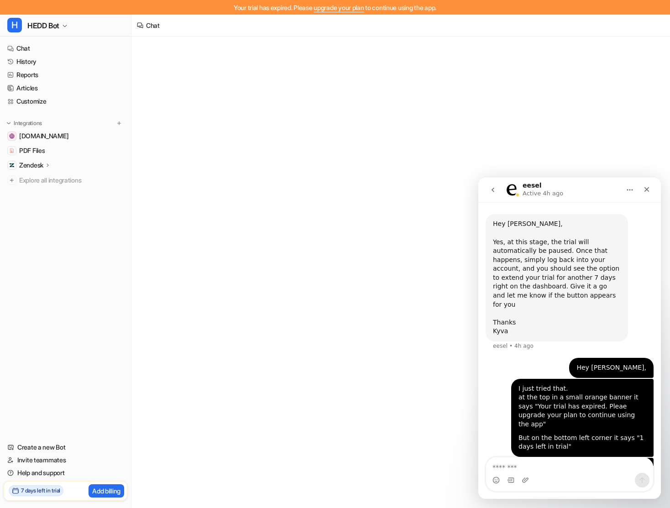
scroll to position [215, 0]
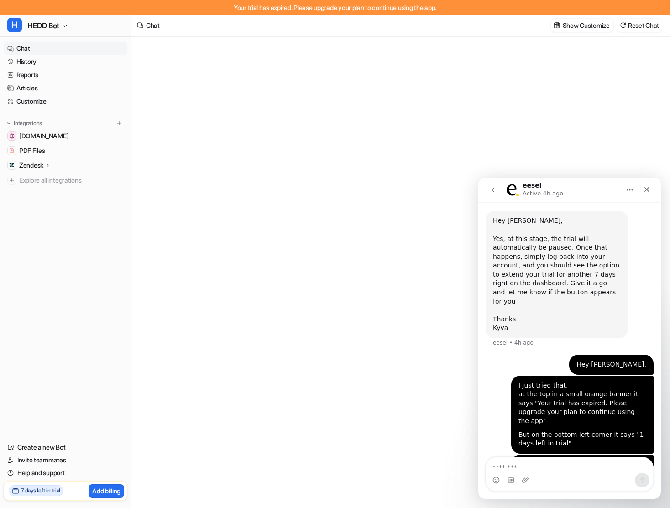
type textarea "**********"
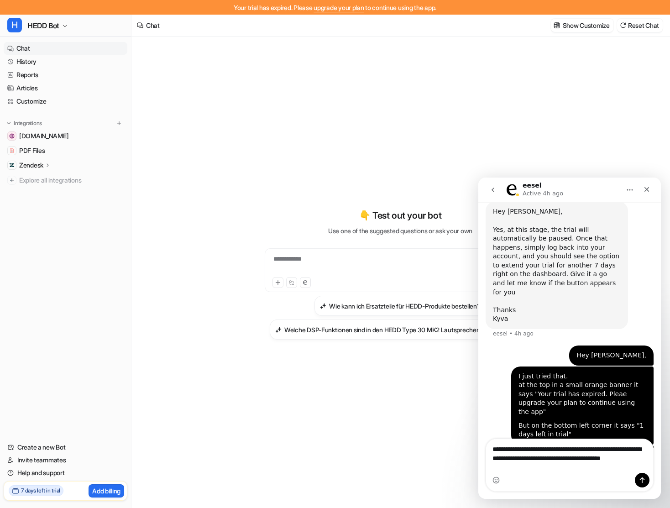
scroll to position [234, 0]
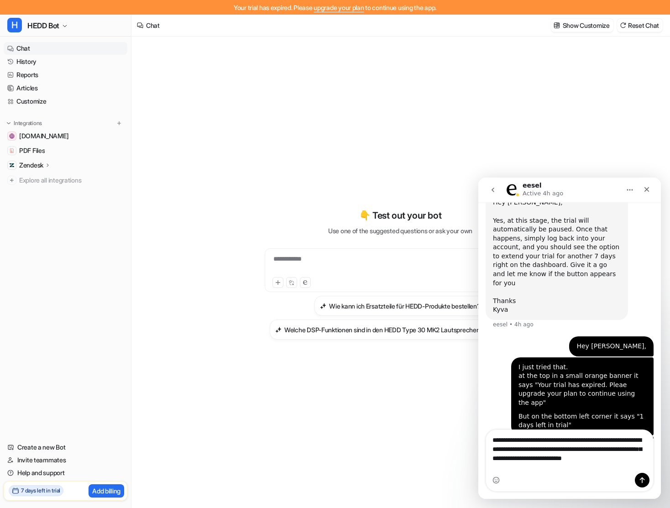
click at [592, 463] on textarea "**********" at bounding box center [569, 447] width 167 height 34
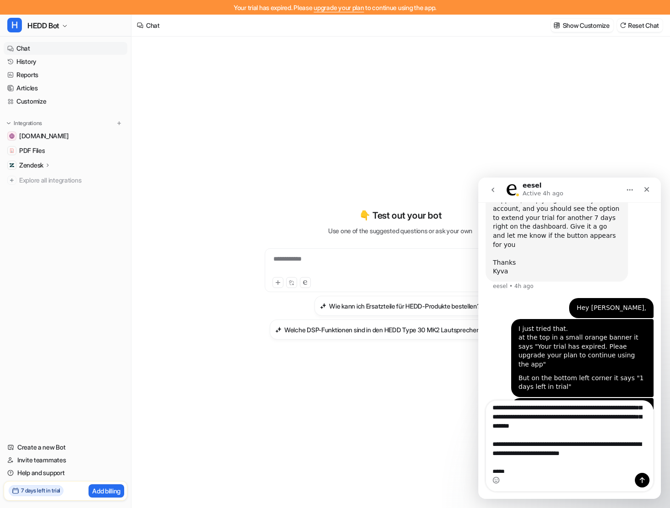
scroll to position [13, 0]
click at [621, 452] on textarea "**********" at bounding box center [569, 436] width 167 height 72
type textarea "**********"
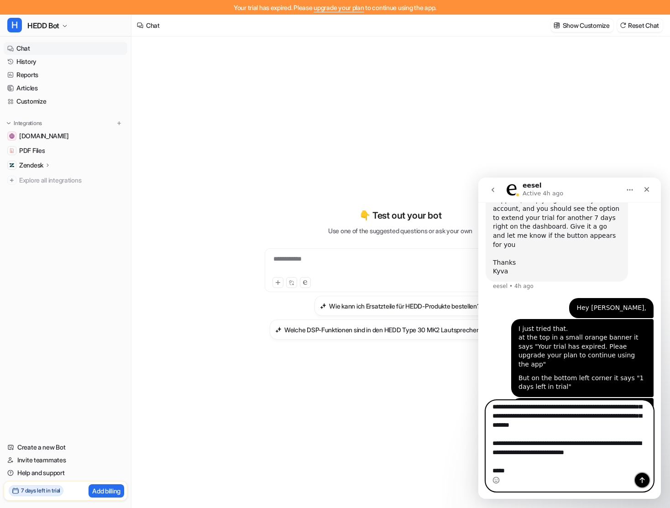
click at [646, 479] on button "Send a message…" at bounding box center [641, 480] width 15 height 15
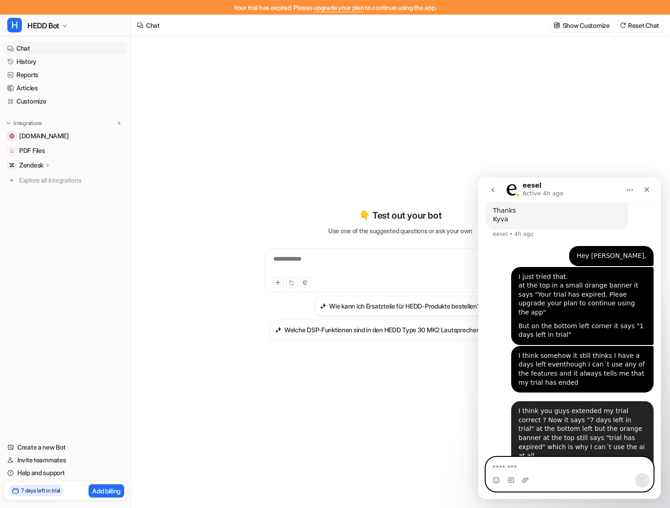
scroll to position [332, 0]
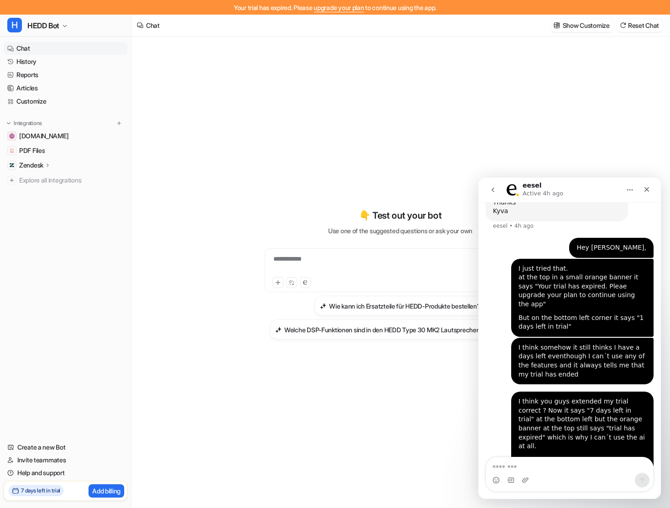
click at [524, 110] on div "**********" at bounding box center [400, 273] width 336 height 355
click at [64, 69] on link "Reports" at bounding box center [66, 74] width 124 height 13
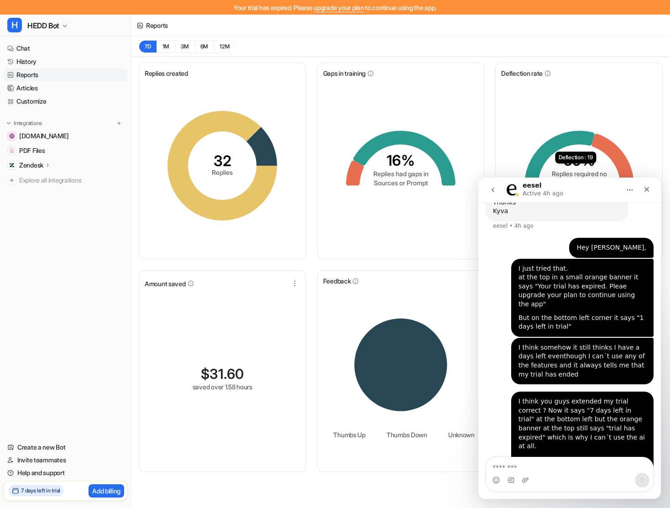
click at [587, 132] on icon at bounding box center [559, 158] width 70 height 55
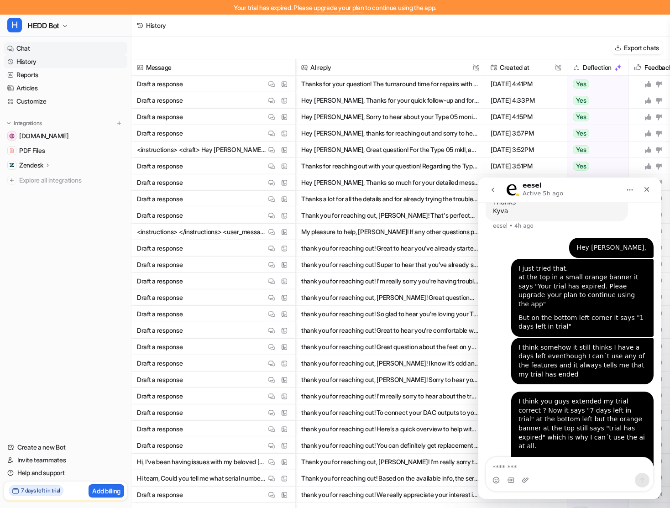
click at [49, 51] on link "Chat" at bounding box center [66, 48] width 124 height 13
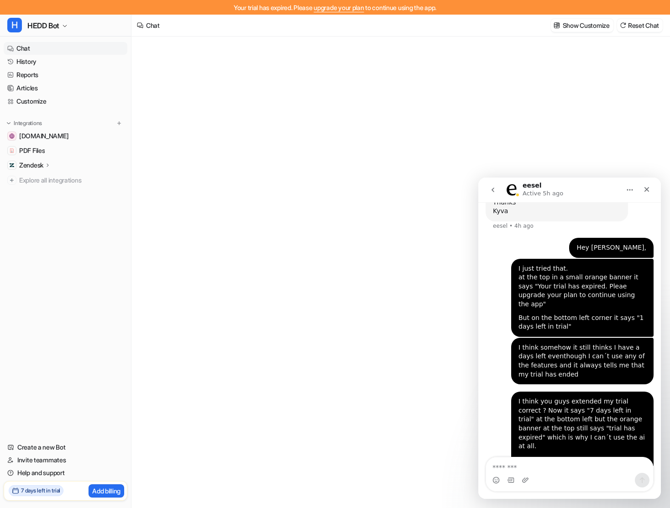
type textarea "**********"
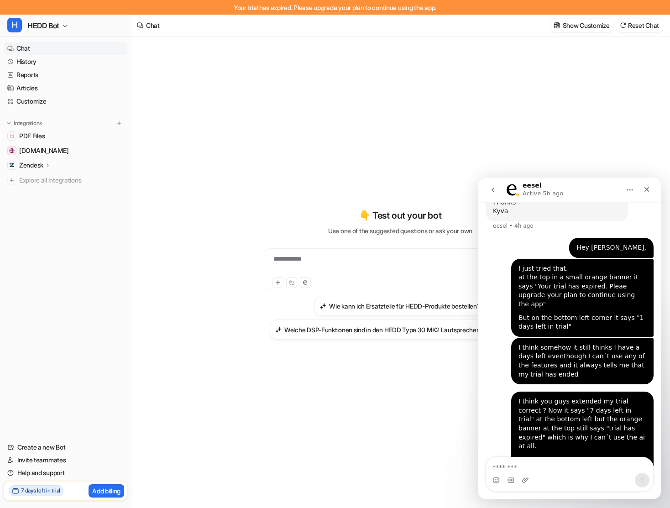
click at [375, 222] on p "👇 Test out your bot" at bounding box center [400, 215] width 82 height 14
click at [40, 54] on link "Chat" at bounding box center [66, 48] width 124 height 13
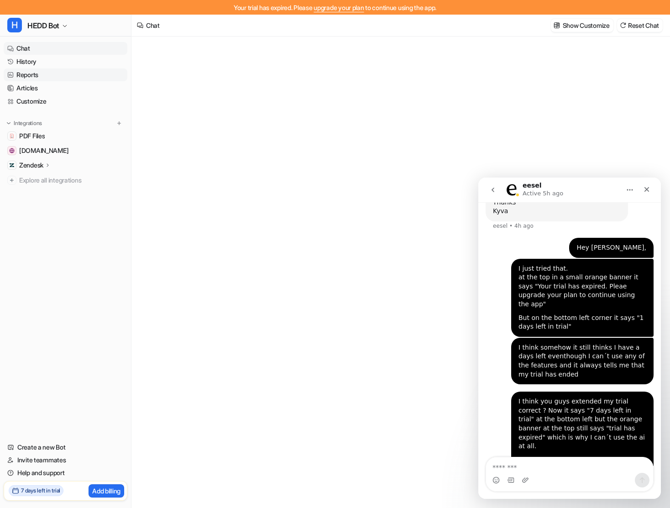
click at [37, 81] on link "Reports" at bounding box center [66, 74] width 124 height 13
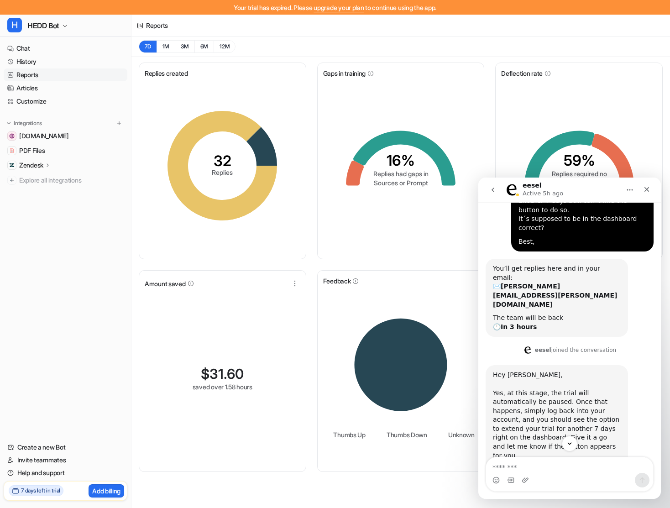
scroll to position [62, 0]
click at [37, 93] on link "Articles" at bounding box center [66, 88] width 124 height 13
